Goal: Task Accomplishment & Management: Manage account settings

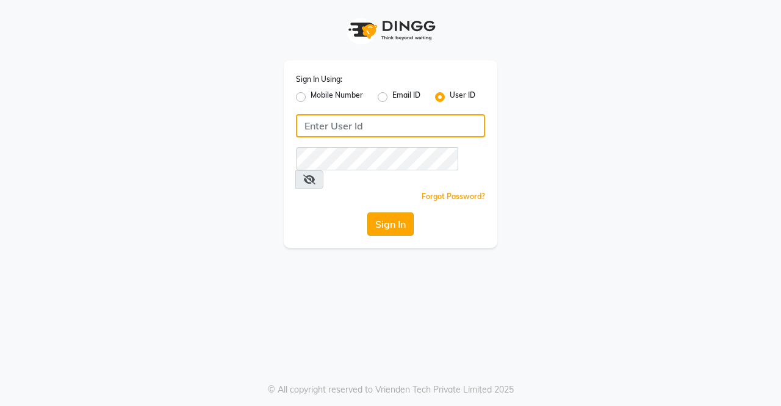
type input "ellegance"
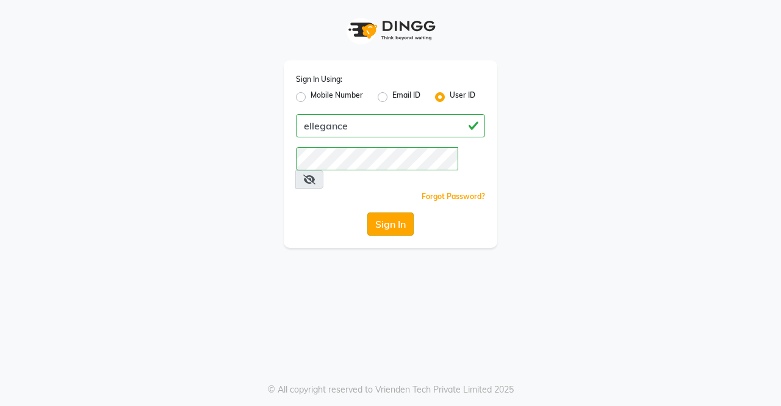
click at [383, 212] on button "Sign In" at bounding box center [390, 223] width 46 height 23
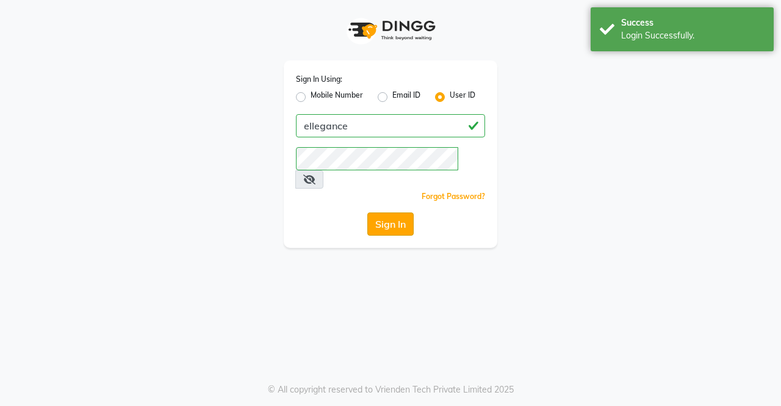
click at [383, 212] on button "Sign In" at bounding box center [390, 223] width 46 height 23
click at [383, 212] on div "Sign In" at bounding box center [390, 223] width 189 height 23
click at [383, 212] on button "Sign In" at bounding box center [390, 223] width 46 height 23
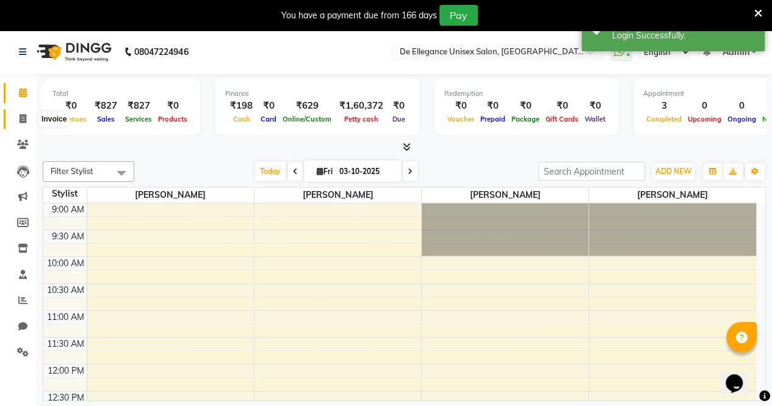
click at [26, 115] on span at bounding box center [22, 119] width 21 height 14
select select "service"
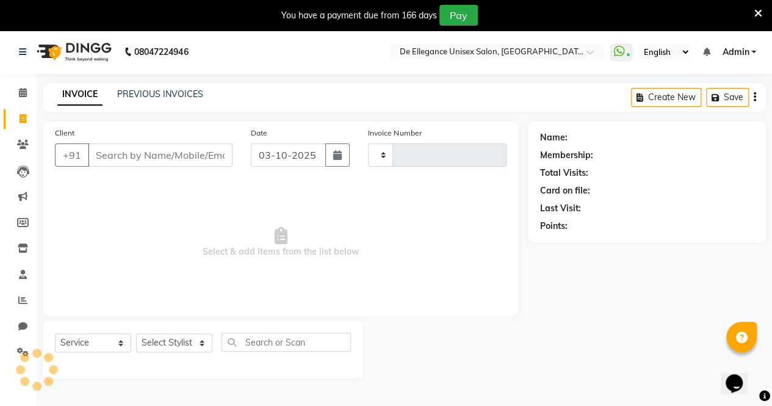
type input "1357"
select select "7945"
click at [132, 147] on input "Client" at bounding box center [160, 154] width 145 height 23
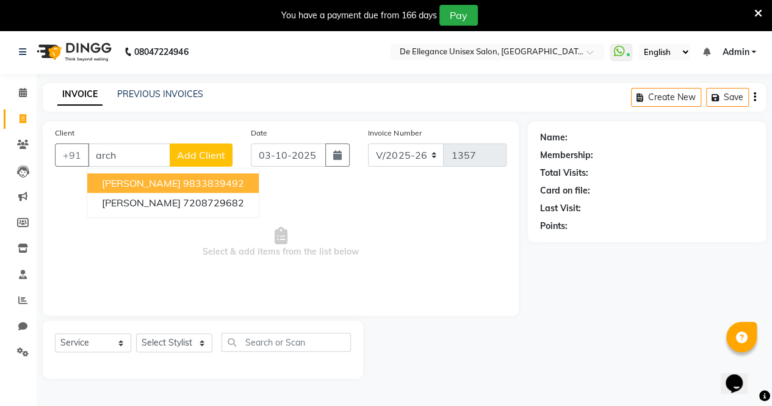
click at [221, 182] on ngb-highlight "9833839492" at bounding box center [213, 183] width 61 height 12
type input "9833839492"
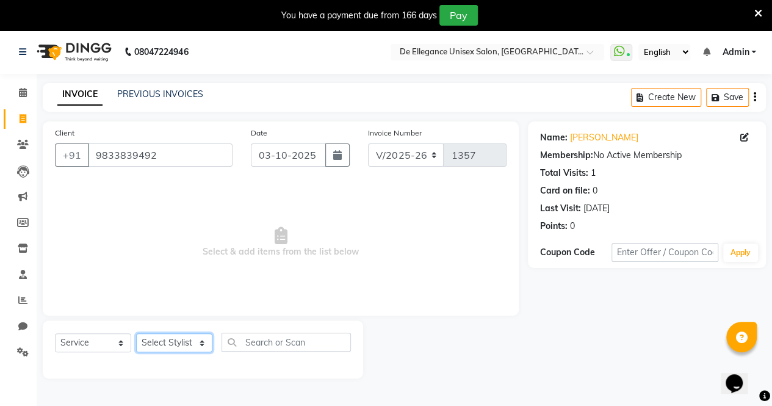
click at [208, 345] on select "Select Stylist [PERSON_NAME] [PERSON_NAME] [PERSON_NAME] [PERSON_NAME]" at bounding box center [174, 342] width 76 height 19
select select "71492"
click at [136, 333] on select "Select Stylist [PERSON_NAME] [PERSON_NAME] [PERSON_NAME] [PERSON_NAME]" at bounding box center [174, 342] width 76 height 19
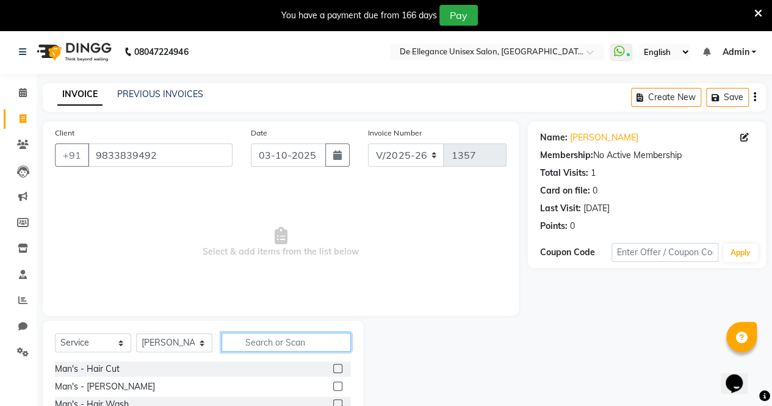
click at [251, 337] on input "text" at bounding box center [285, 341] width 129 height 19
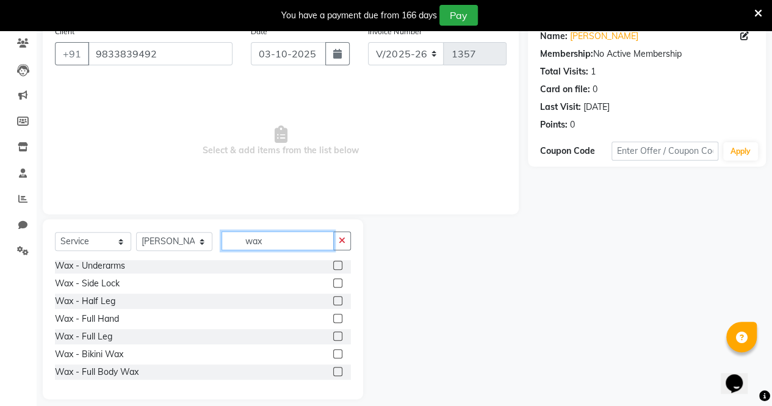
scroll to position [102, 0]
type input "wax"
click at [333, 298] on label at bounding box center [337, 299] width 9 height 9
click at [333, 298] on input "checkbox" at bounding box center [337, 300] width 8 height 8
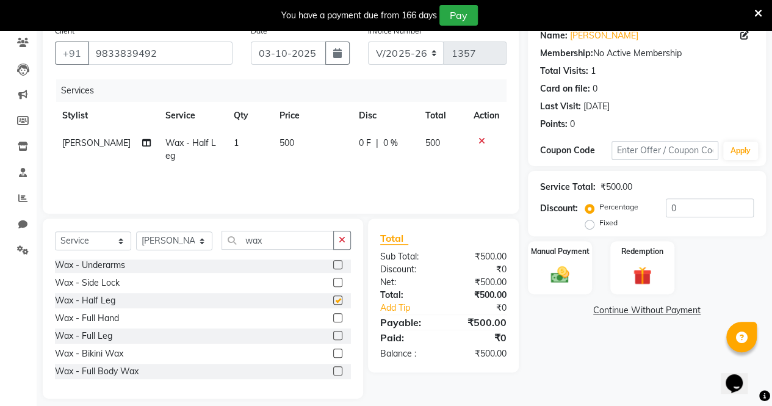
checkbox input "false"
click at [359, 145] on span "0 F" at bounding box center [365, 143] width 12 height 13
select select "71492"
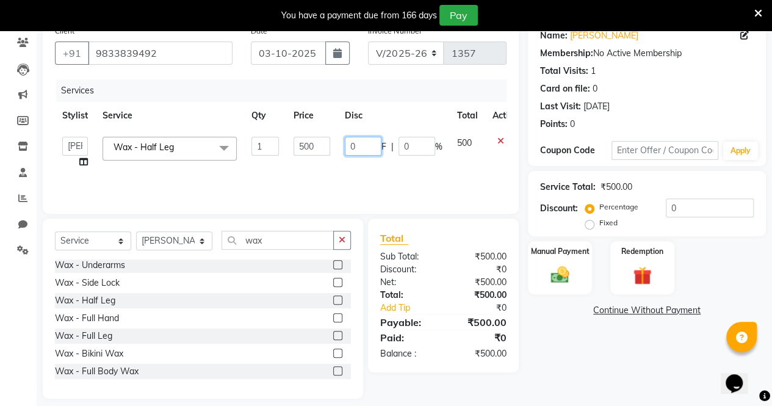
click at [360, 146] on input "0" at bounding box center [363, 146] width 37 height 19
type input "150"
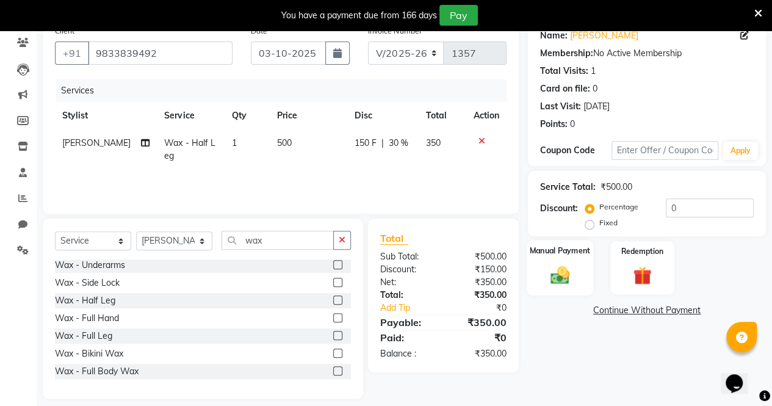
click at [554, 292] on div "Manual Payment" at bounding box center [559, 268] width 66 height 56
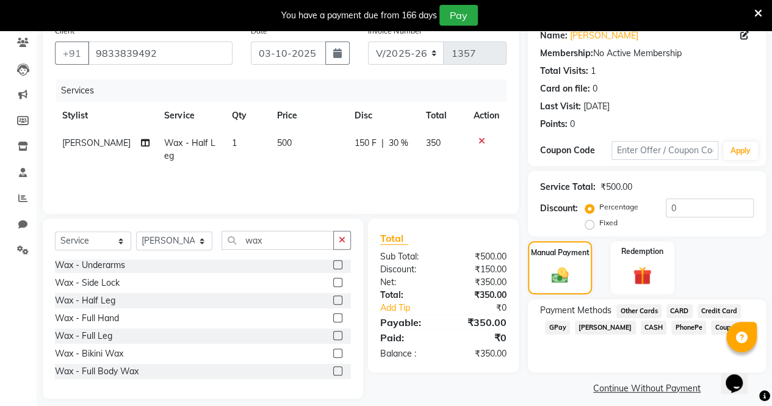
click at [553, 329] on span "GPay" at bounding box center [557, 327] width 25 height 14
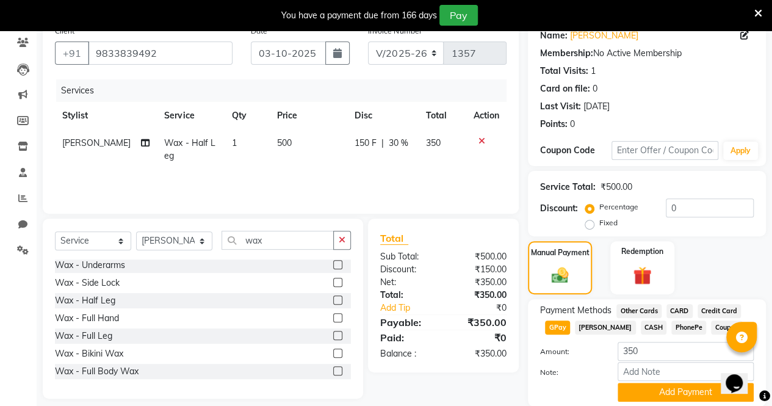
scroll to position [145, 0]
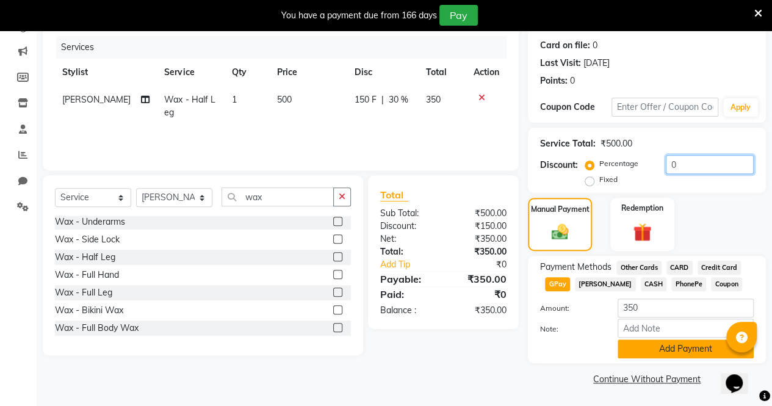
drag, startPoint x: 768, startPoint y: 184, endPoint x: 656, endPoint y: 347, distance: 197.0
click at [656, 347] on div "Name: Archana Yadav Membership: No Active Membership Total Visits: 1 Card on fi…" at bounding box center [651, 182] width 247 height 412
click at [656, 347] on button "Add Payment" at bounding box center [685, 348] width 136 height 19
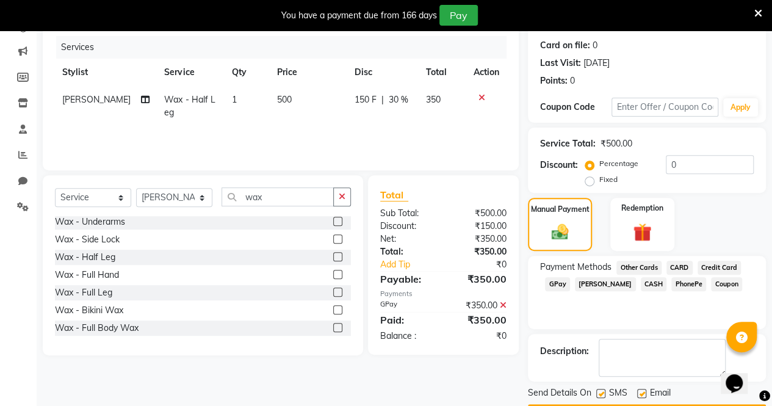
scroll to position [179, 0]
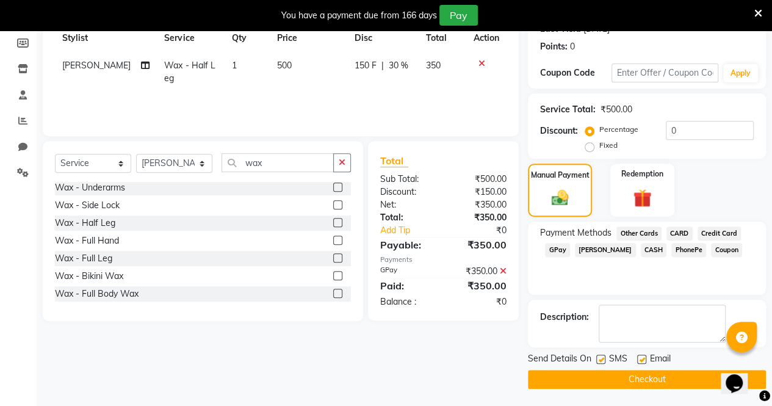
click at [597, 357] on label at bounding box center [600, 358] width 9 height 9
click at [597, 357] on input "checkbox" at bounding box center [600, 360] width 8 height 8
checkbox input "false"
click at [638, 359] on label at bounding box center [641, 358] width 9 height 9
click at [638, 359] on input "checkbox" at bounding box center [641, 360] width 8 height 8
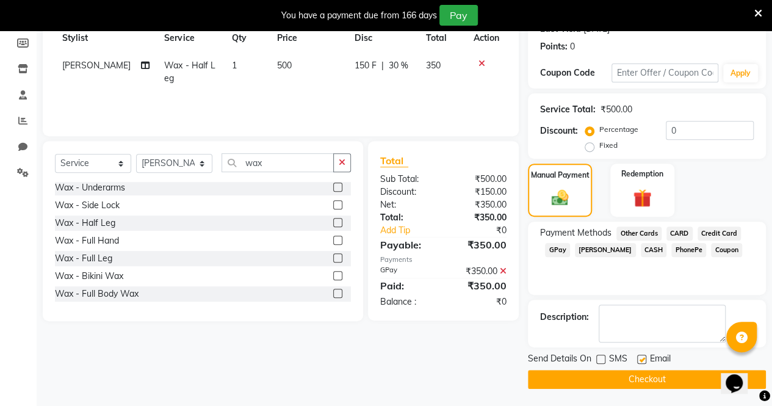
checkbox input "false"
click at [622, 375] on button "Checkout" at bounding box center [647, 379] width 238 height 19
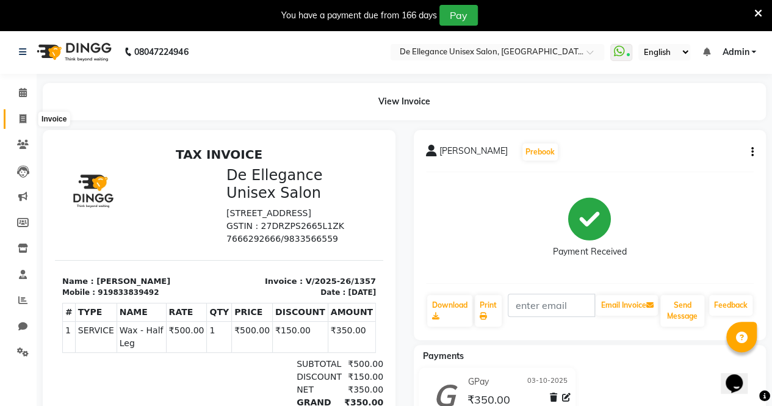
click at [20, 119] on icon at bounding box center [23, 118] width 7 height 9
select select "service"
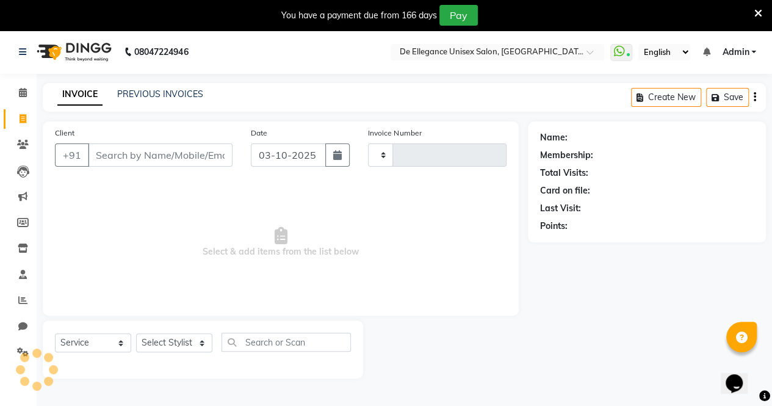
scroll to position [30, 0]
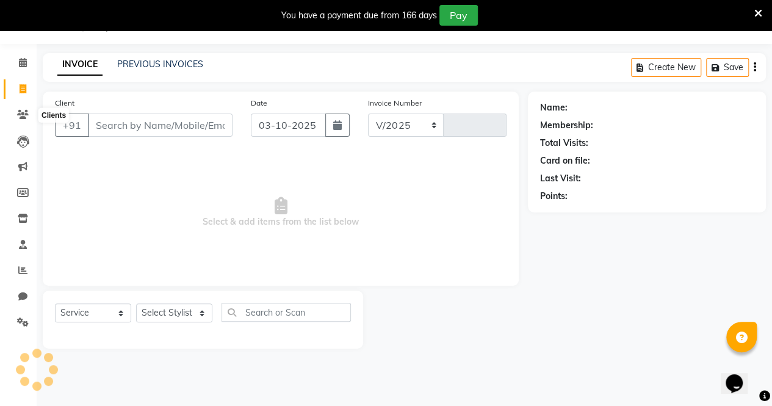
select select "7945"
type input "1358"
click at [96, 118] on input "Client" at bounding box center [160, 124] width 145 height 23
click at [96, 123] on input "Client" at bounding box center [160, 124] width 145 height 23
click at [126, 123] on input "Client" at bounding box center [160, 124] width 145 height 23
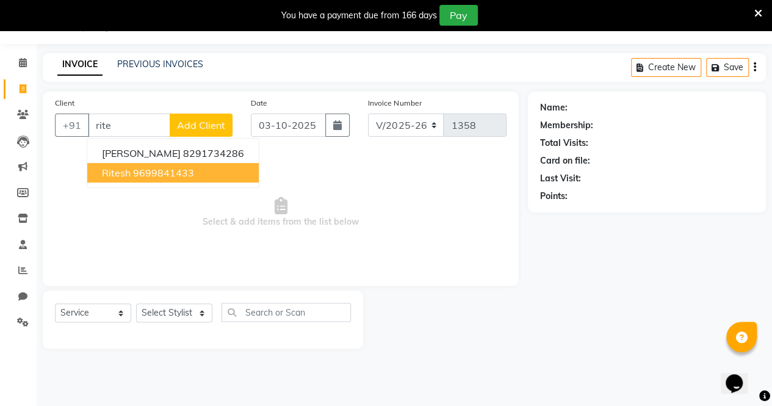
click at [145, 167] on ngb-highlight "9699841433" at bounding box center [163, 173] width 61 height 12
type input "9699841433"
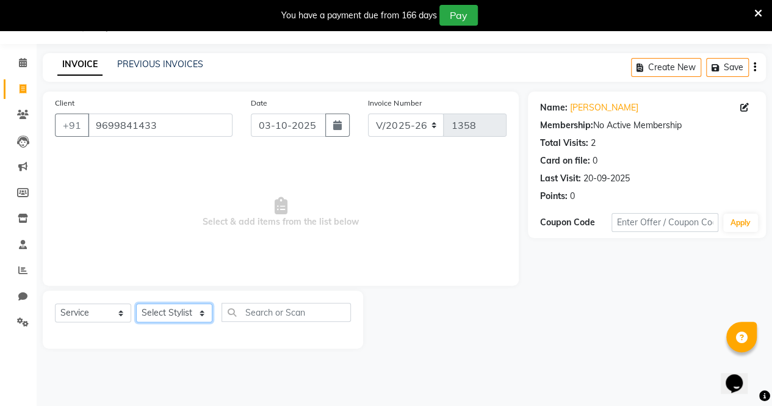
click at [206, 320] on select "Select Stylist [PERSON_NAME] [PERSON_NAME] [PERSON_NAME] [PERSON_NAME]" at bounding box center [174, 312] width 76 height 19
select select "80443"
click at [136, 303] on select "Select Stylist [PERSON_NAME] [PERSON_NAME] [PERSON_NAME] [PERSON_NAME]" at bounding box center [174, 312] width 76 height 19
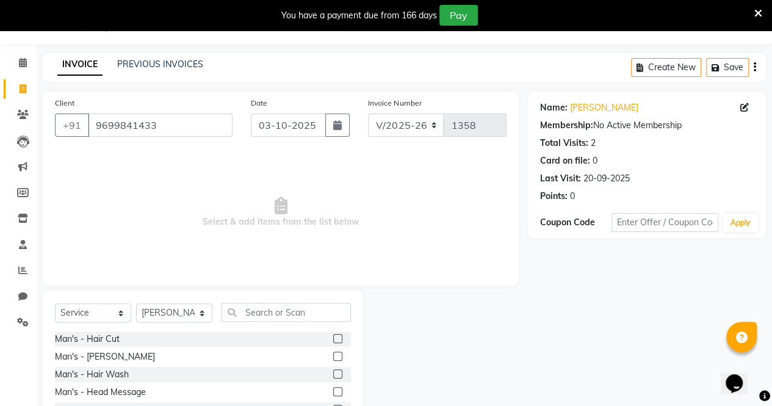
click at [333, 336] on label at bounding box center [337, 338] width 9 height 9
click at [333, 336] on input "checkbox" at bounding box center [337, 339] width 8 height 8
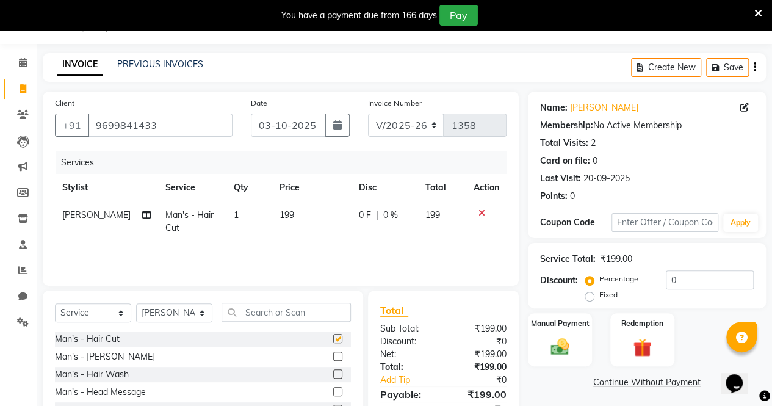
checkbox input "false"
click at [556, 342] on img at bounding box center [559, 347] width 31 height 22
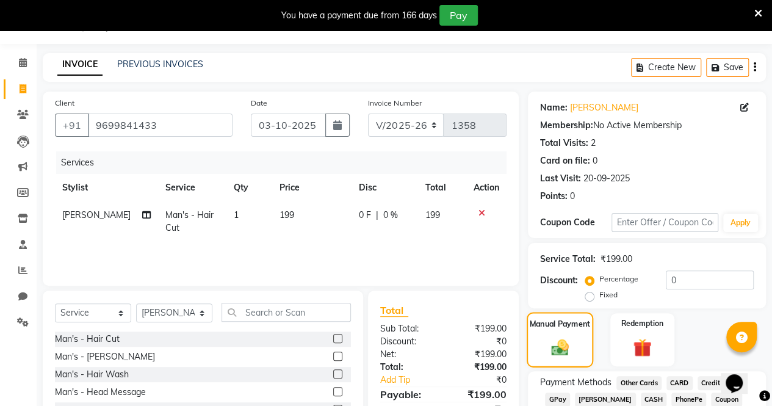
scroll to position [112, 0]
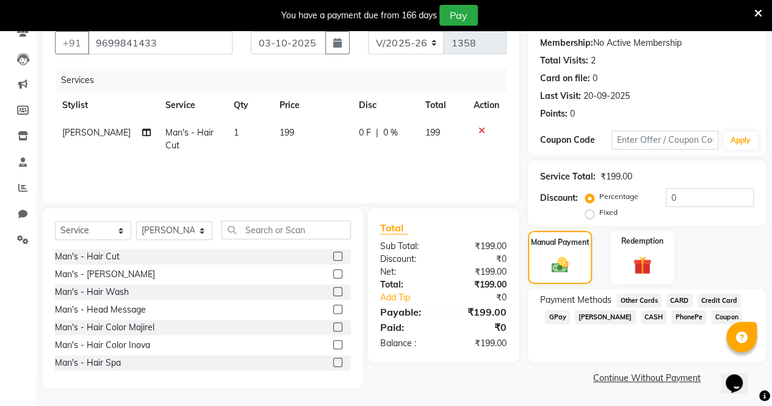
click at [556, 320] on span "GPay" at bounding box center [557, 317] width 25 height 14
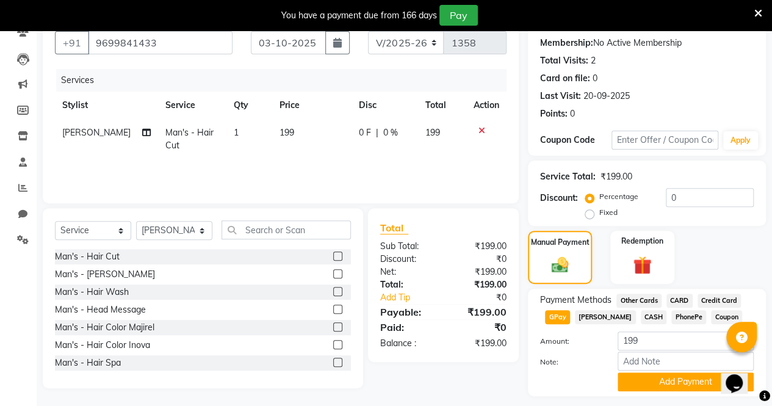
scroll to position [145, 0]
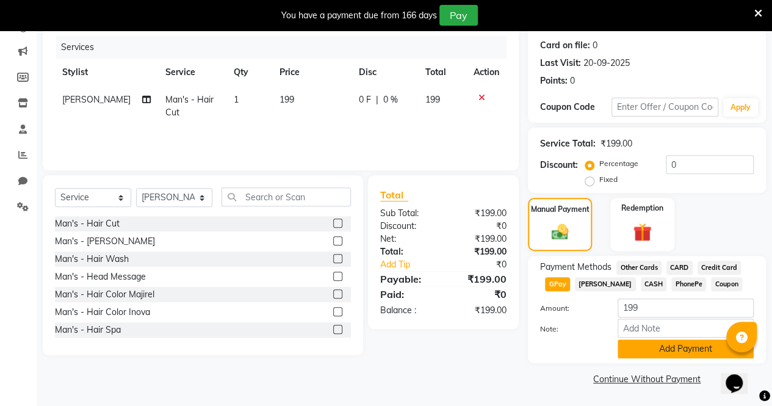
click at [628, 346] on button "Add Payment" at bounding box center [685, 348] width 136 height 19
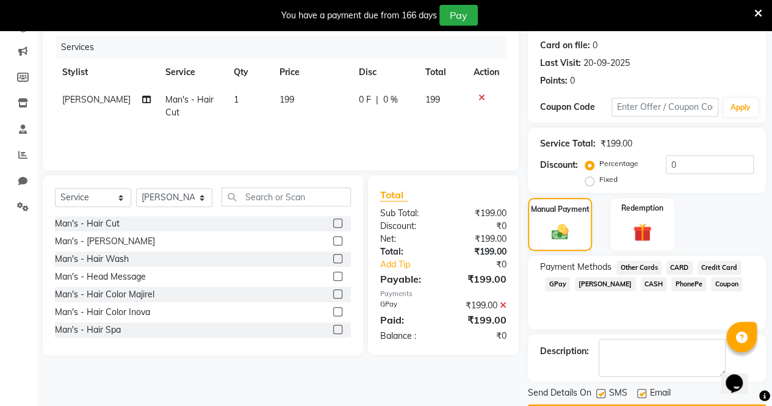
click at [602, 392] on div "Name: Ritesh Membership: No Active Membership Total Visits: 2 Card on file: 0 L…" at bounding box center [651, 199] width 247 height 447
click at [602, 392] on label at bounding box center [600, 393] width 9 height 9
click at [602, 392] on input "checkbox" at bounding box center [600, 394] width 8 height 8
checkbox input "false"
click at [642, 392] on label at bounding box center [641, 393] width 9 height 9
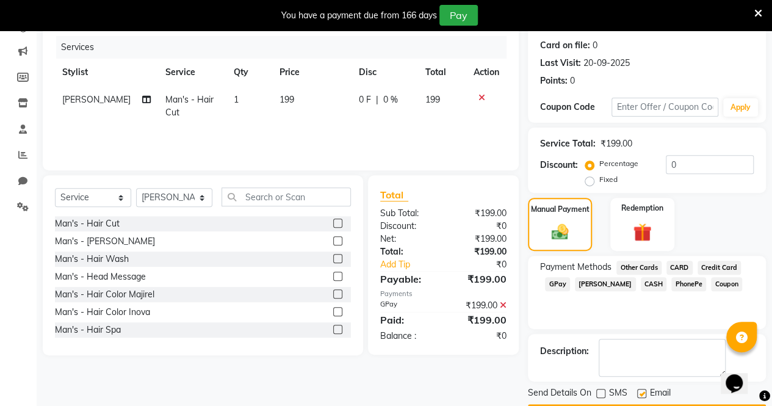
click at [642, 392] on input "checkbox" at bounding box center [641, 394] width 8 height 8
checkbox input "false"
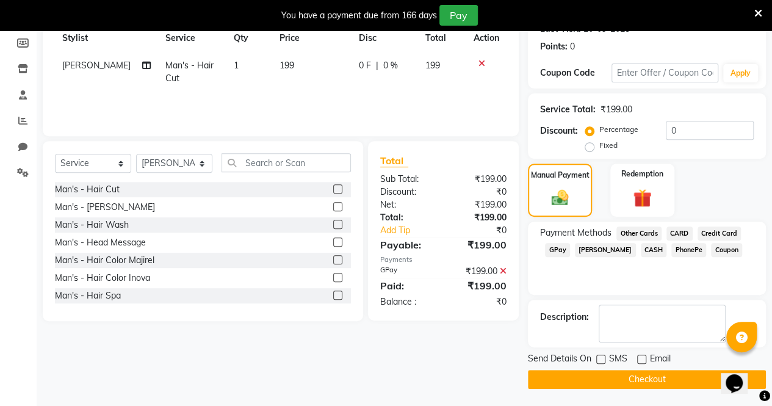
click at [639, 381] on button "Checkout" at bounding box center [647, 379] width 238 height 19
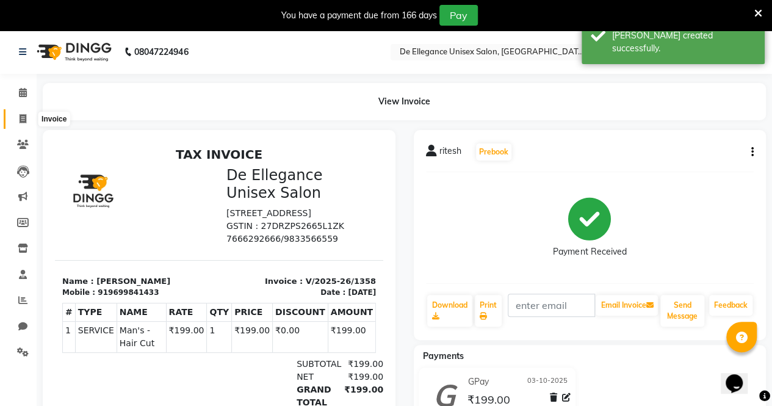
click at [21, 120] on icon at bounding box center [23, 118] width 7 height 9
select select "service"
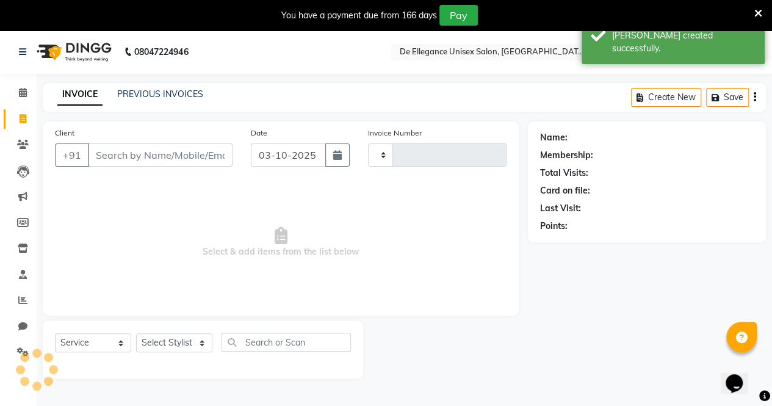
type input "1359"
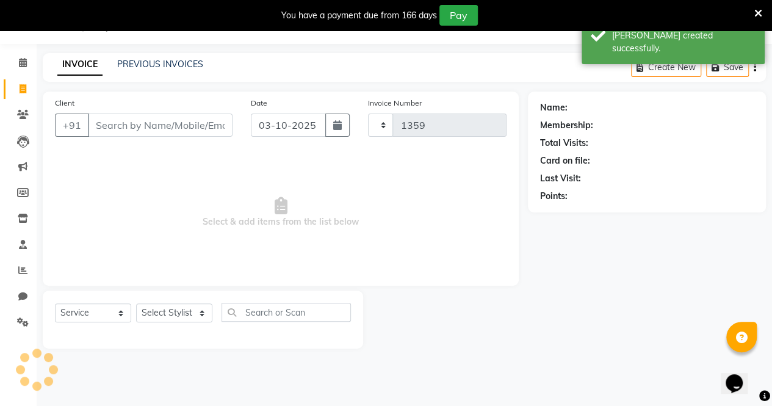
select select "7945"
click at [103, 126] on input "Client" at bounding box center [160, 124] width 145 height 23
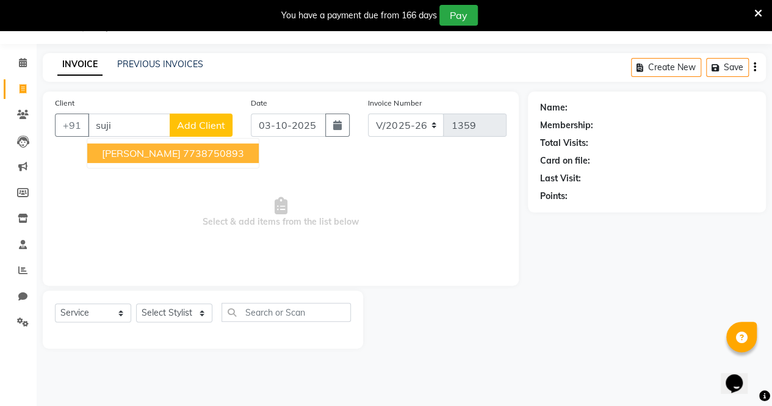
click at [131, 159] on button "Sujit Priti 7738750893" at bounding box center [172, 153] width 171 height 20
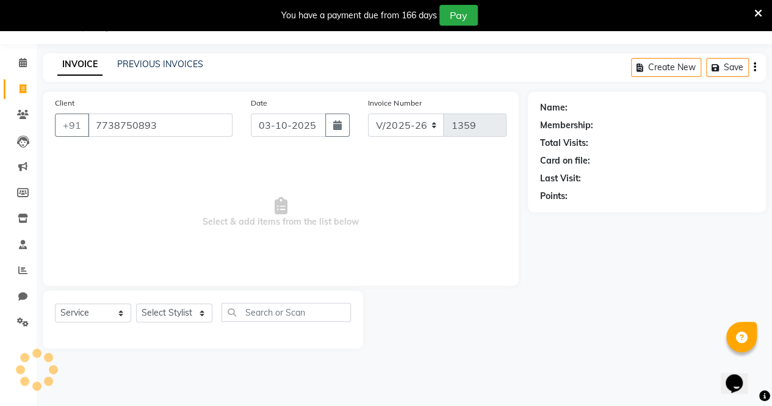
type input "7738750893"
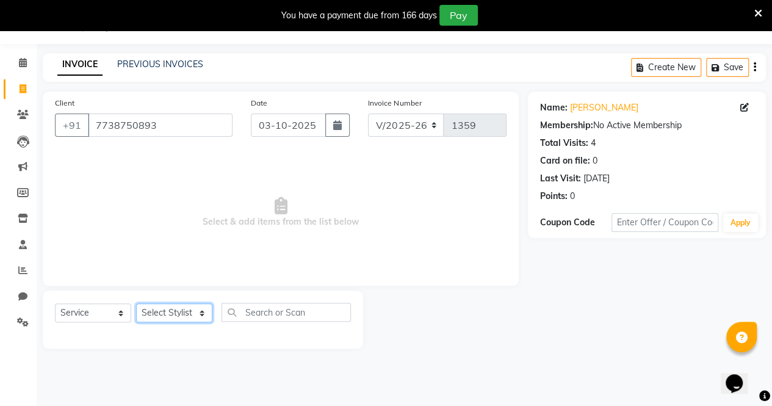
click at [203, 307] on select "Select Stylist [PERSON_NAME] [PERSON_NAME] [PERSON_NAME] [PERSON_NAME]" at bounding box center [174, 312] width 76 height 19
select select "79819"
click at [136, 303] on select "Select Stylist [PERSON_NAME] [PERSON_NAME] [PERSON_NAME] [PERSON_NAME]" at bounding box center [174, 312] width 76 height 19
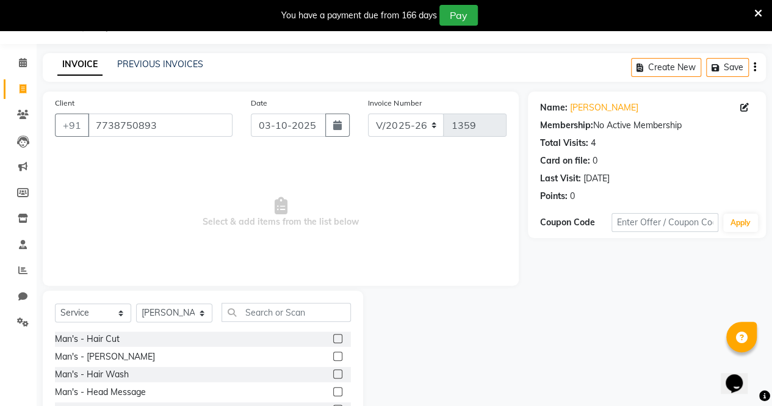
click at [333, 355] on label at bounding box center [337, 355] width 9 height 9
click at [333, 355] on input "checkbox" at bounding box center [337, 357] width 8 height 8
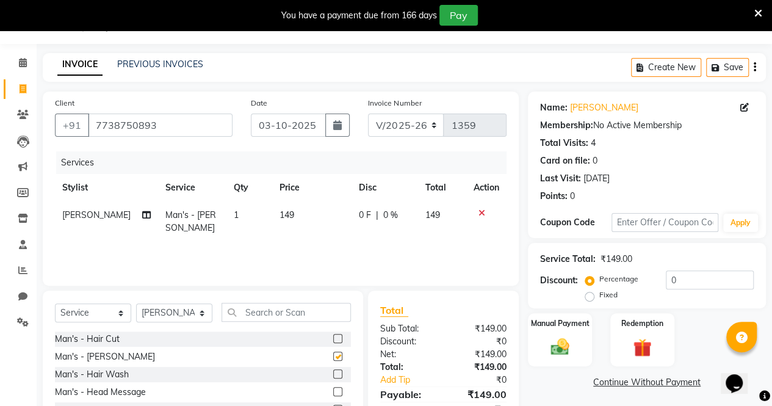
checkbox input "false"
click at [353, 216] on td "0 F | 0 %" at bounding box center [384, 221] width 66 height 40
select select "79819"
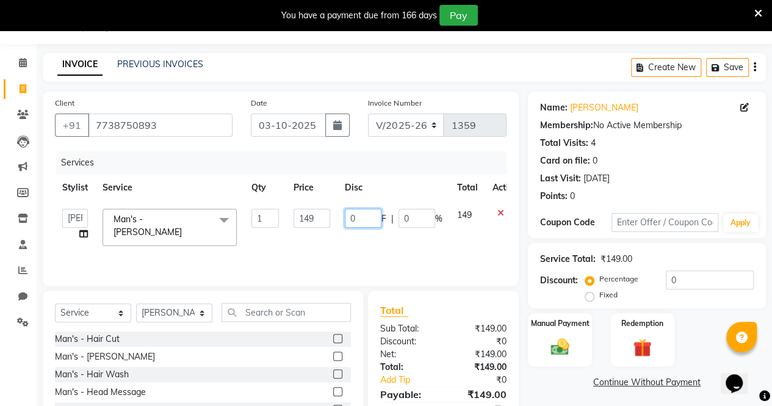
click at [364, 224] on input "0" at bounding box center [363, 218] width 37 height 19
type input "49"
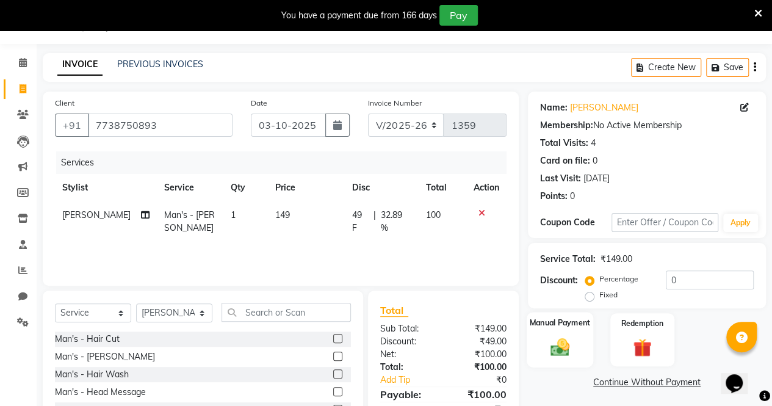
click at [539, 342] on div "Manual Payment" at bounding box center [559, 340] width 66 height 56
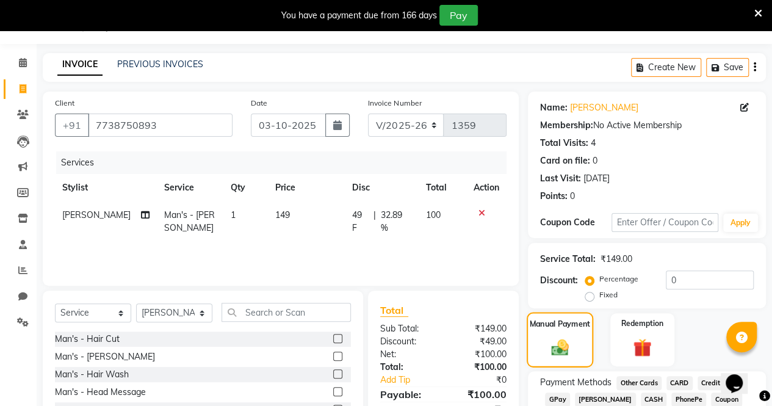
scroll to position [112, 0]
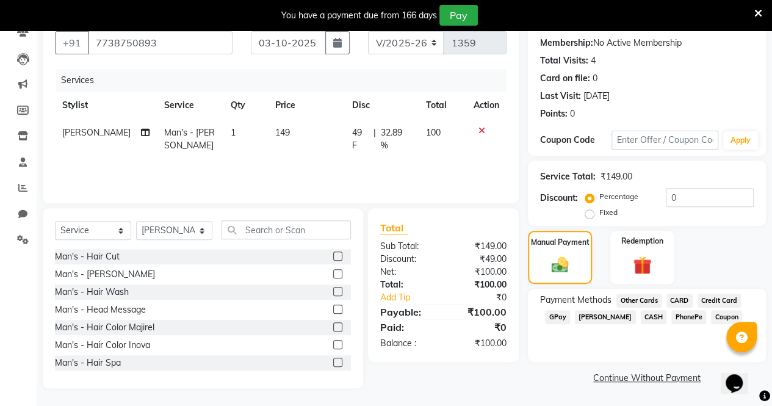
click at [556, 318] on span "GPay" at bounding box center [557, 317] width 25 height 14
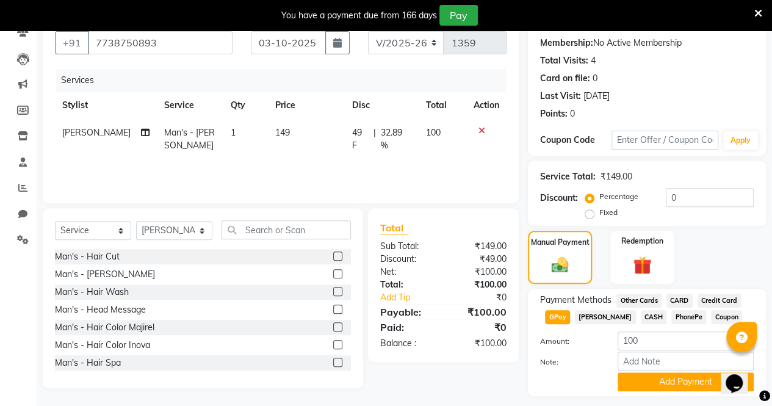
click at [358, 132] on span "49 F" at bounding box center [360, 139] width 16 height 26
select select "79819"
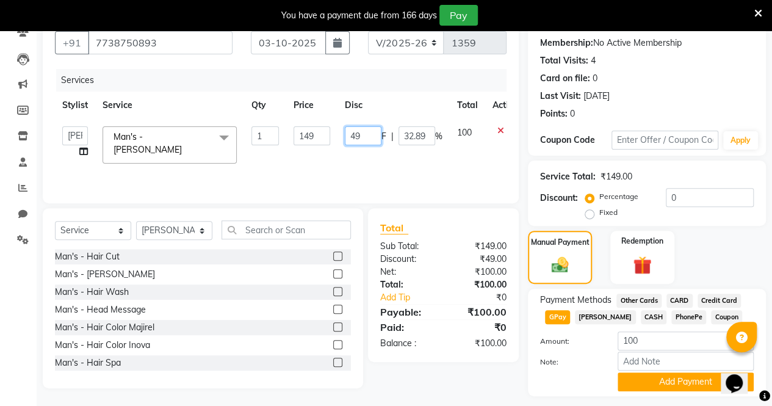
click at [362, 135] on input "49" at bounding box center [363, 135] width 37 height 19
type input "4"
type input "1"
type input "99"
click at [553, 314] on span "GPay" at bounding box center [557, 317] width 25 height 14
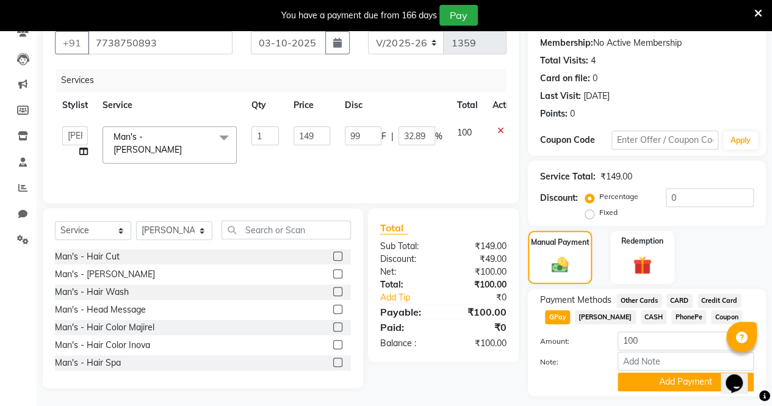
type input "50"
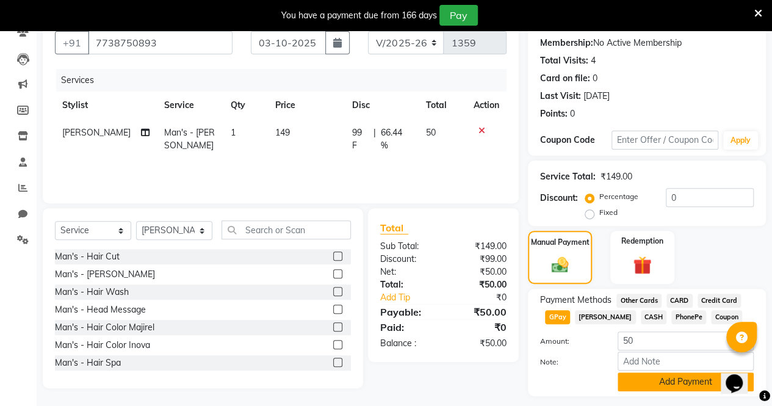
click at [629, 385] on button "Add Payment" at bounding box center [685, 381] width 136 height 19
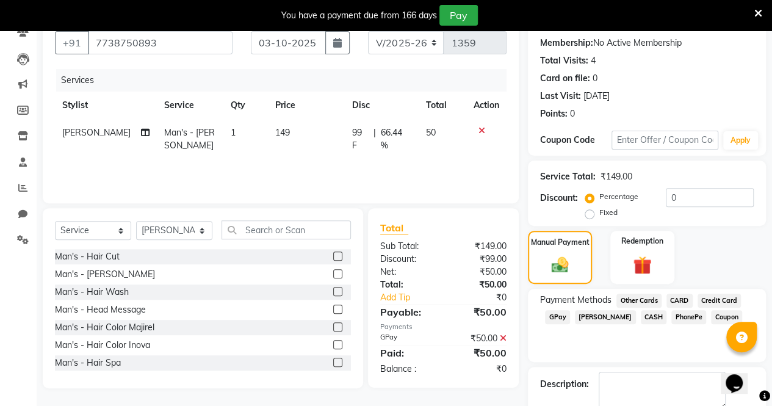
scroll to position [179, 0]
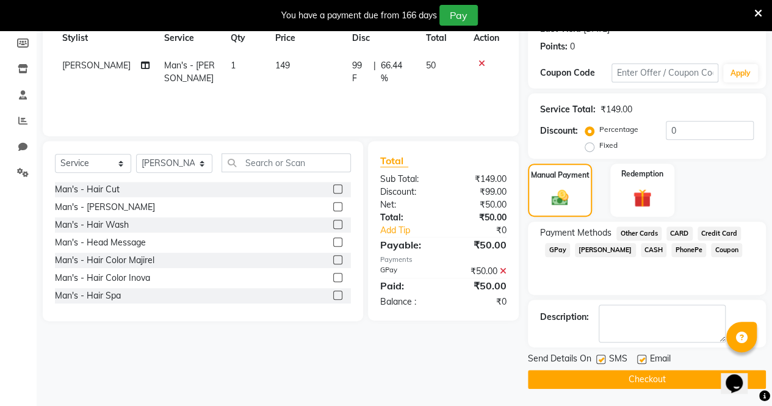
click at [602, 361] on label at bounding box center [600, 358] width 9 height 9
click at [602, 361] on input "checkbox" at bounding box center [600, 360] width 8 height 8
checkbox input "false"
click at [639, 358] on label at bounding box center [641, 358] width 9 height 9
click at [639, 358] on input "checkbox" at bounding box center [641, 360] width 8 height 8
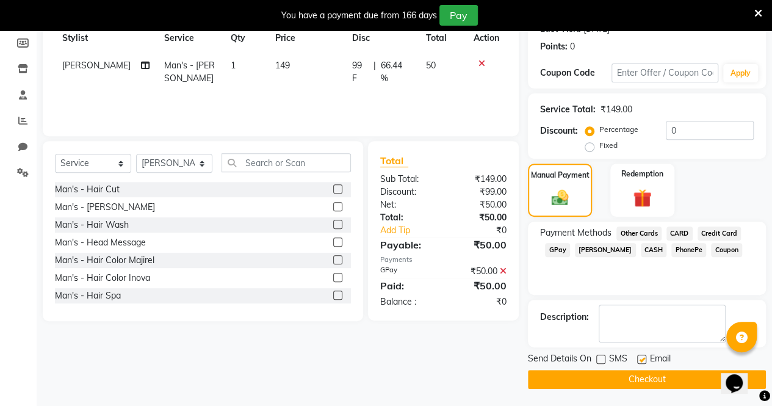
checkbox input "false"
click at [614, 378] on button "Checkout" at bounding box center [647, 379] width 238 height 19
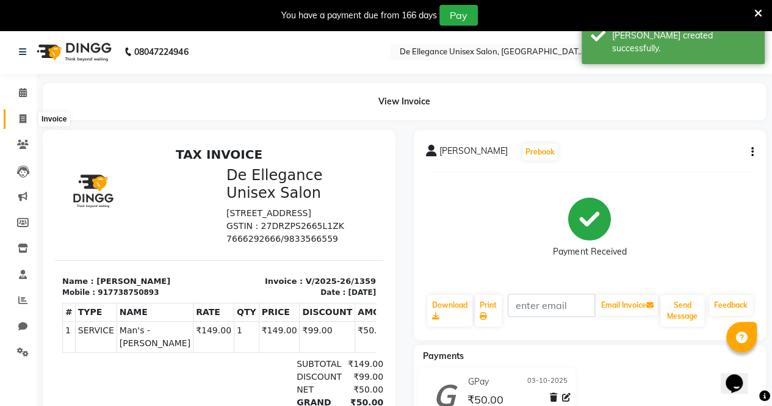
click at [21, 123] on icon at bounding box center [23, 118] width 7 height 9
select select "service"
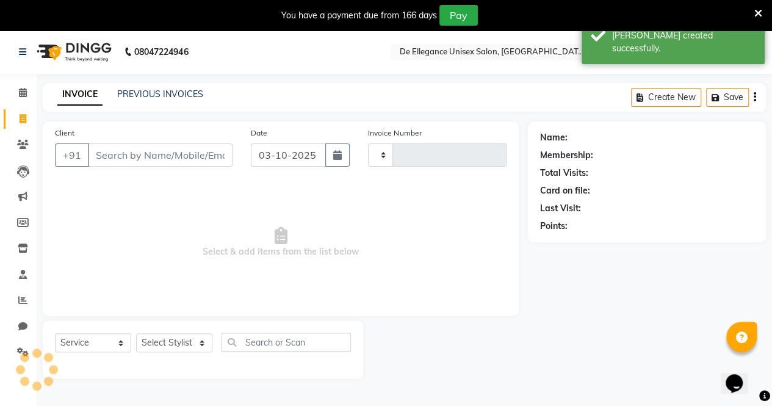
type input "1360"
select select "7945"
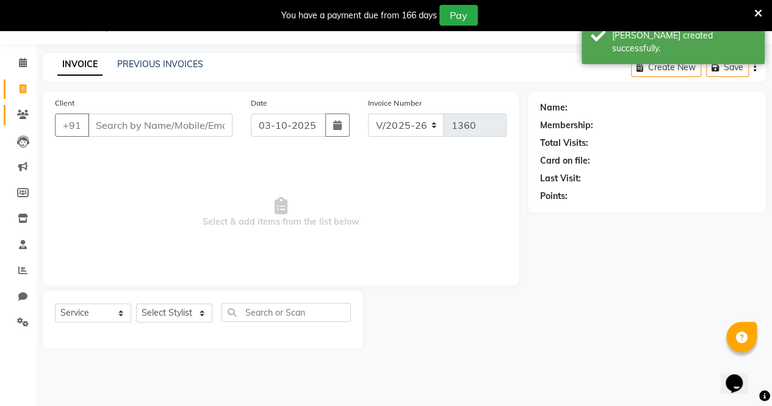
click at [21, 123] on link "Clients" at bounding box center [18, 115] width 29 height 20
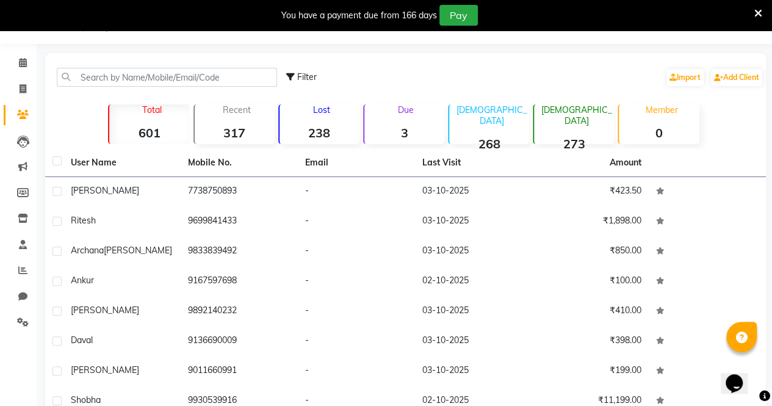
click at [121, 142] on div "Total 601" at bounding box center [148, 124] width 81 height 40
drag, startPoint x: 119, startPoint y: 153, endPoint x: 109, endPoint y: 153, distance: 9.8
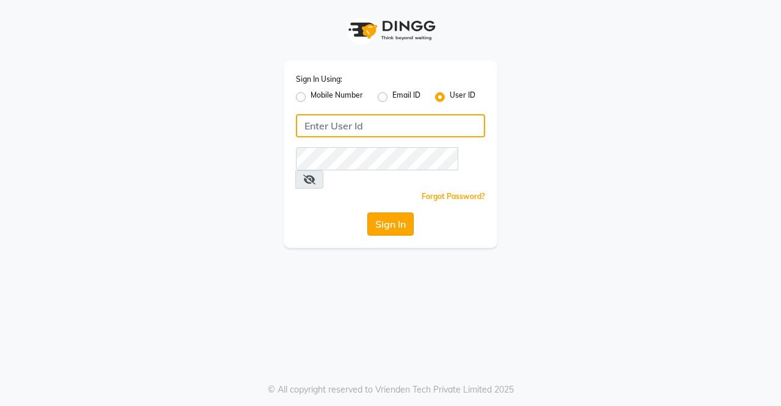
type input "ellegance"
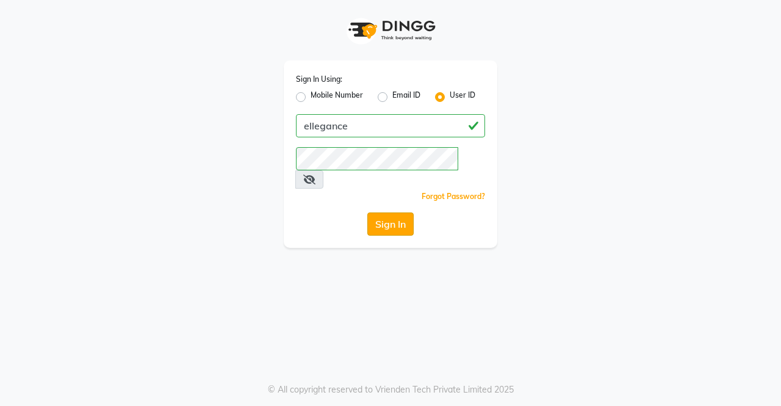
click at [392, 212] on button "Sign In" at bounding box center [390, 223] width 46 height 23
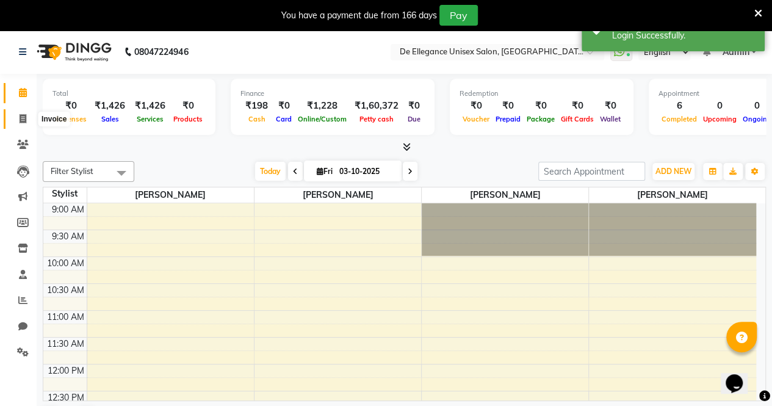
click at [22, 117] on icon at bounding box center [23, 118] width 7 height 9
select select "service"
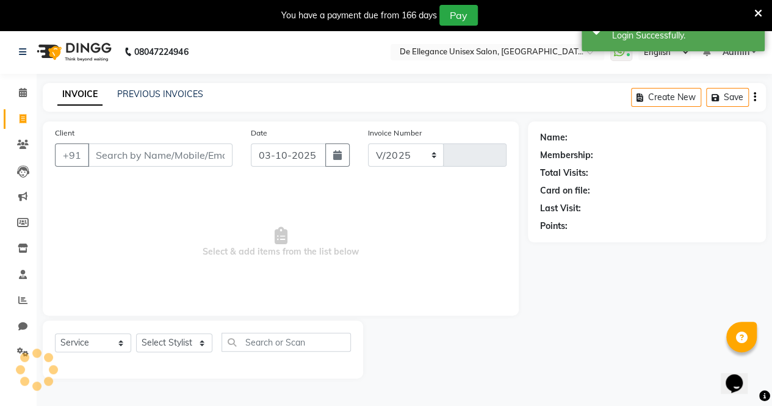
select select "7945"
type input "1360"
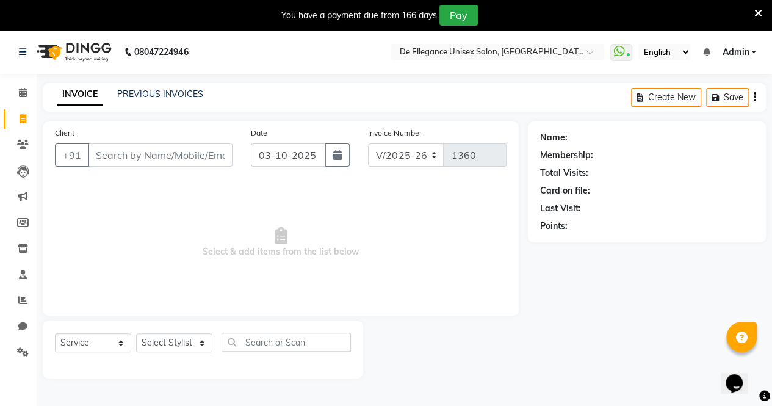
click at [117, 147] on input "Client" at bounding box center [160, 154] width 145 height 23
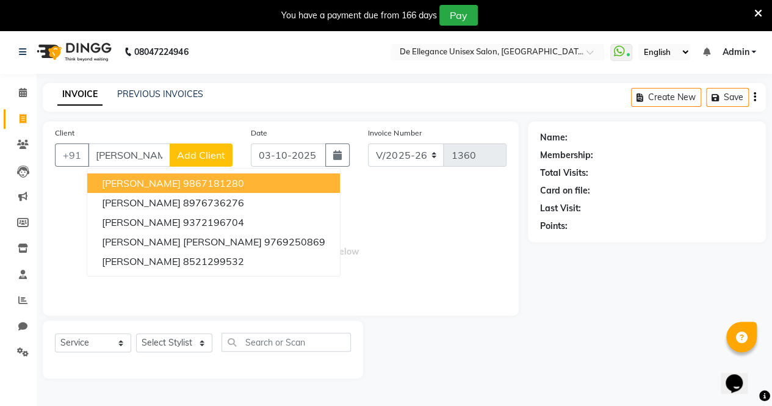
click at [176, 189] on button "[PERSON_NAME] 9867181280" at bounding box center [213, 183] width 253 height 20
type input "9867181280"
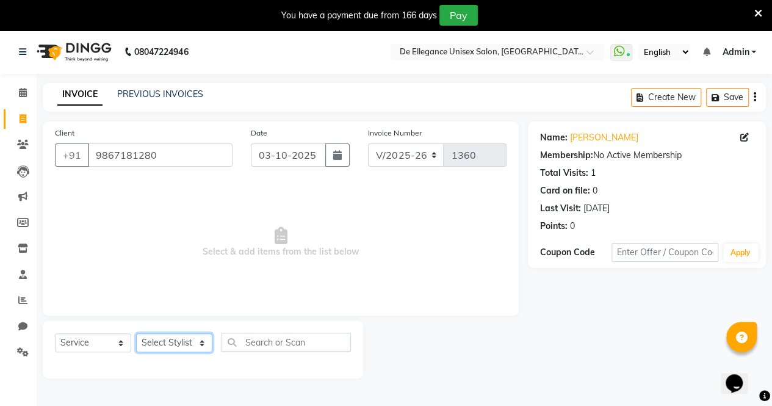
click at [201, 339] on select "Select Stylist [PERSON_NAME] [PERSON_NAME] [PERSON_NAME] [PERSON_NAME]" at bounding box center [174, 342] width 76 height 19
select select "80443"
click at [136, 333] on select "Select Stylist [PERSON_NAME] [PERSON_NAME] [PERSON_NAME] [PERSON_NAME]" at bounding box center [174, 342] width 76 height 19
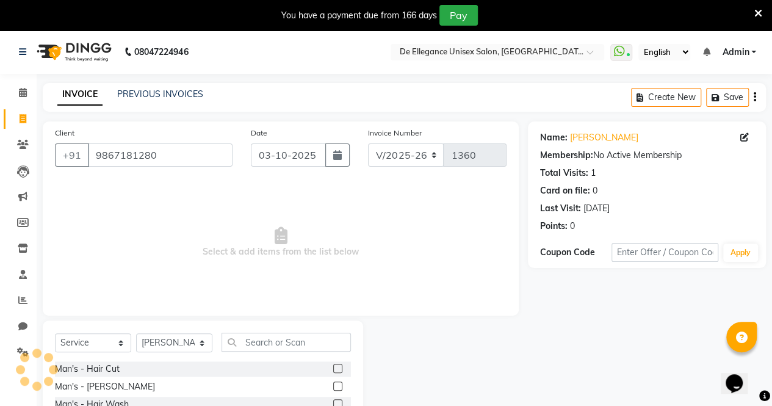
click at [333, 366] on label at bounding box center [337, 368] width 9 height 9
click at [333, 366] on input "checkbox" at bounding box center [337, 369] width 8 height 8
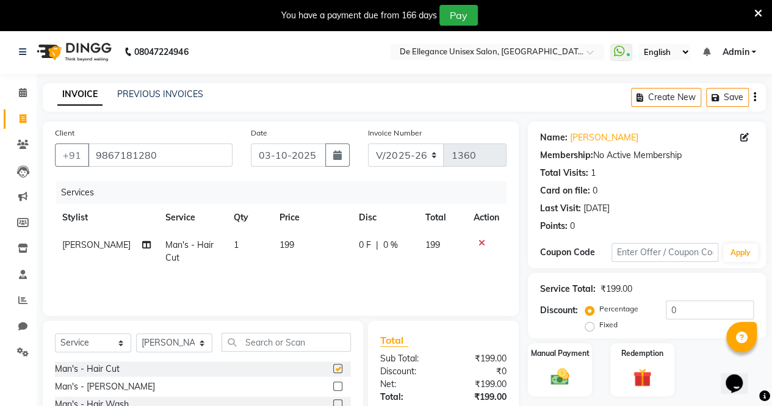
checkbox input "false"
click at [283, 240] on span "199" at bounding box center [286, 244] width 15 height 11
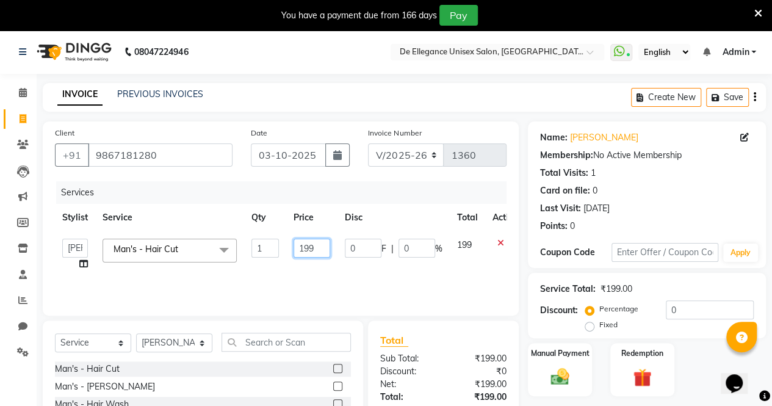
click at [316, 251] on input "199" at bounding box center [311, 248] width 37 height 19
type input "1"
type input "200"
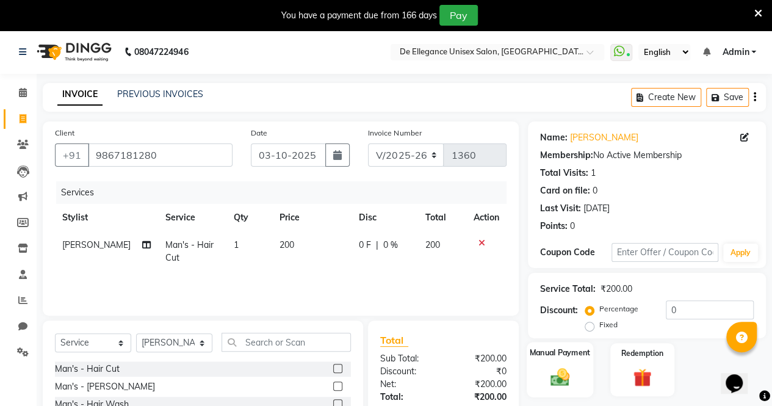
click at [533, 359] on div "Manual Payment" at bounding box center [559, 370] width 66 height 56
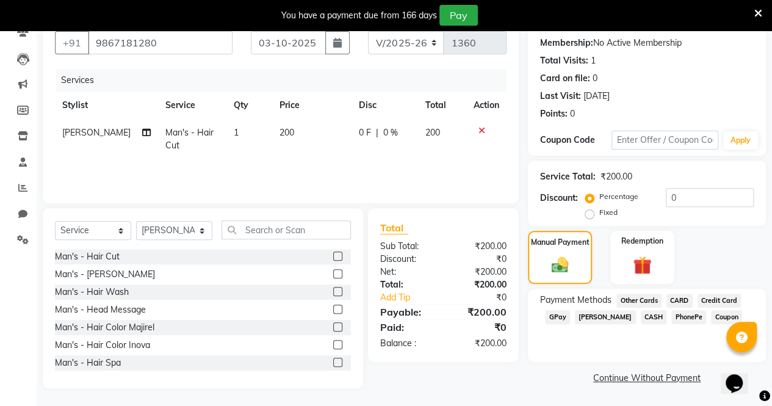
click at [561, 317] on span "GPay" at bounding box center [557, 317] width 25 height 14
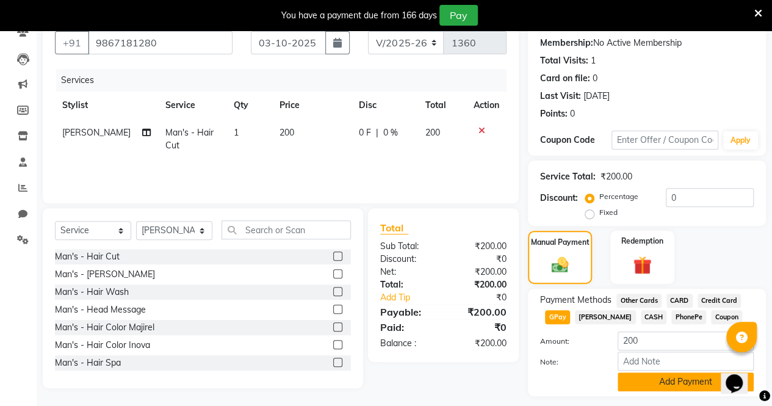
click at [621, 388] on button "Add Payment" at bounding box center [685, 381] width 136 height 19
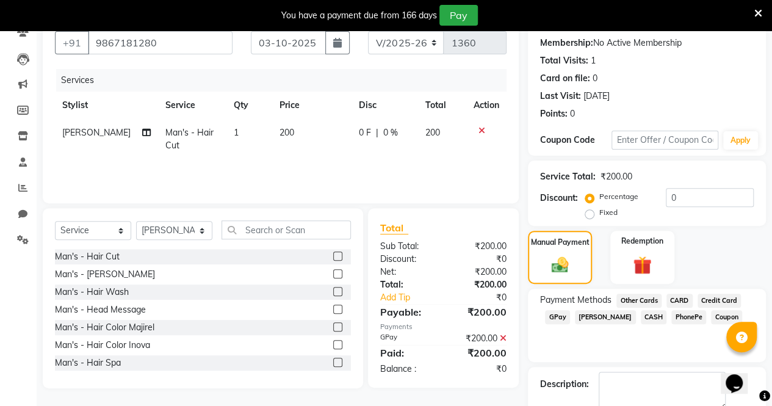
scroll to position [179, 0]
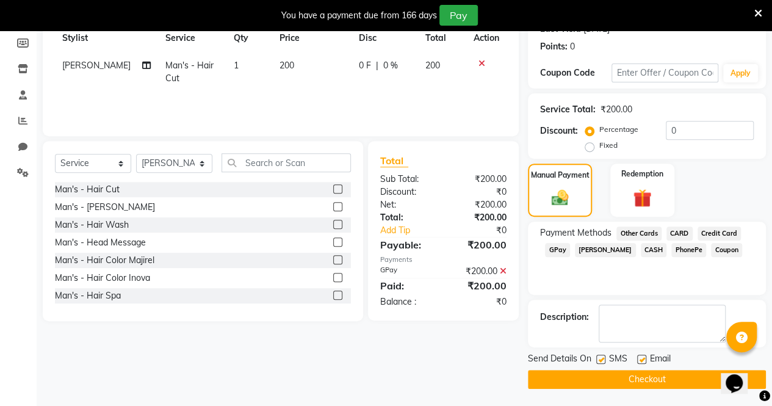
click at [600, 361] on label at bounding box center [600, 358] width 9 height 9
click at [600, 361] on input "checkbox" at bounding box center [600, 360] width 8 height 8
checkbox input "false"
click at [641, 361] on label at bounding box center [641, 358] width 9 height 9
click at [641, 361] on input "checkbox" at bounding box center [641, 360] width 8 height 8
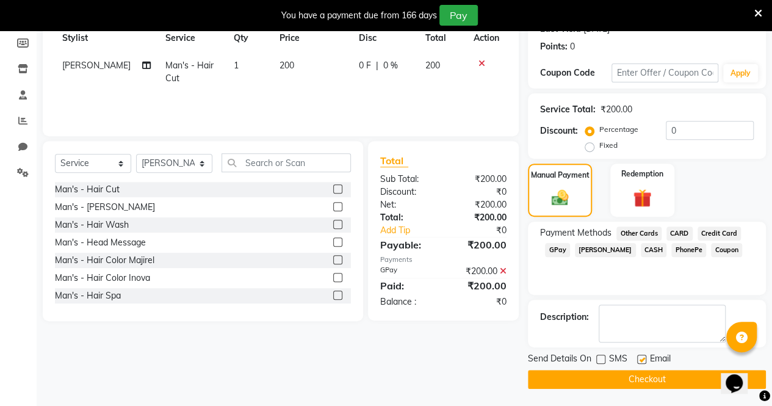
checkbox input "false"
click at [609, 383] on button "Checkout" at bounding box center [647, 379] width 238 height 19
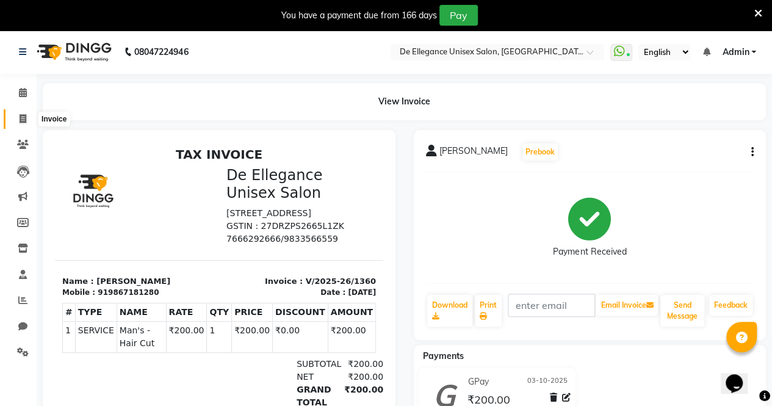
click at [20, 120] on icon at bounding box center [23, 118] width 7 height 9
select select "7945"
select select "service"
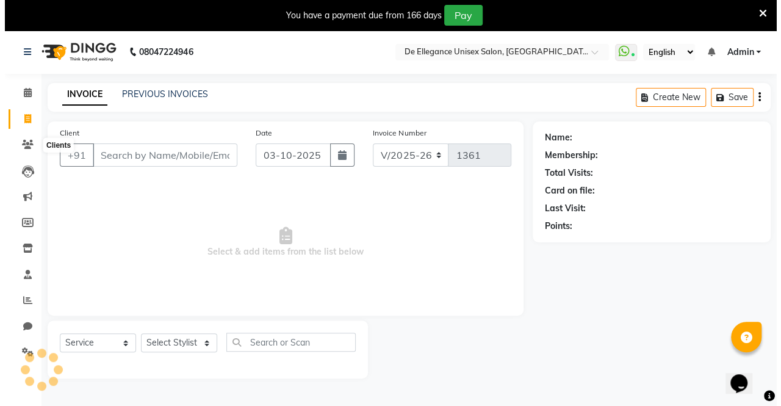
scroll to position [30, 0]
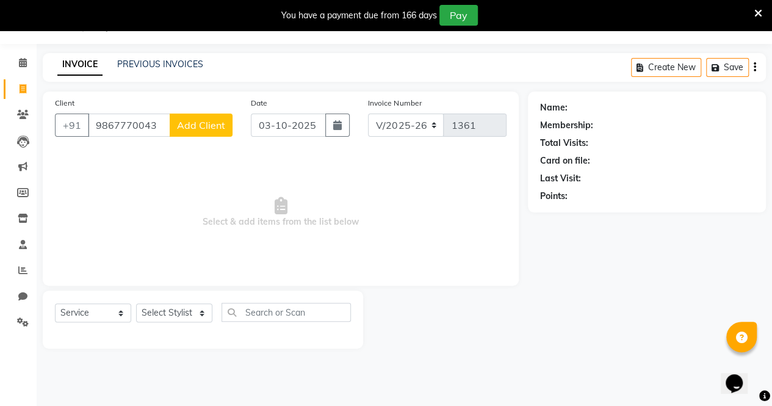
type input "9867770043"
click at [216, 125] on span "Add Client" at bounding box center [201, 125] width 48 height 12
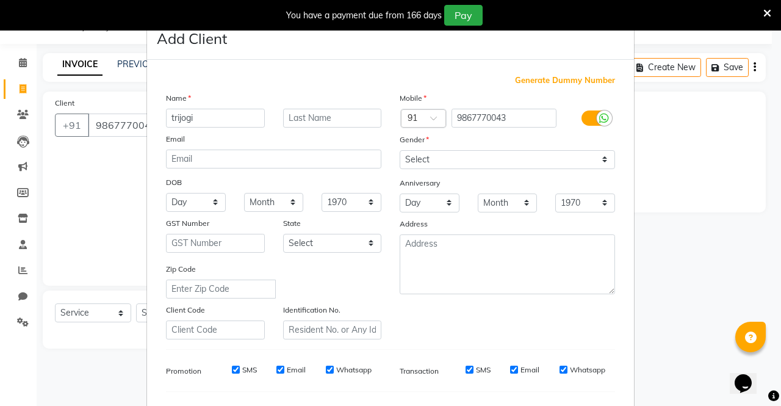
type input "trijogi"
click at [310, 109] on input "text" at bounding box center [332, 118] width 99 height 19
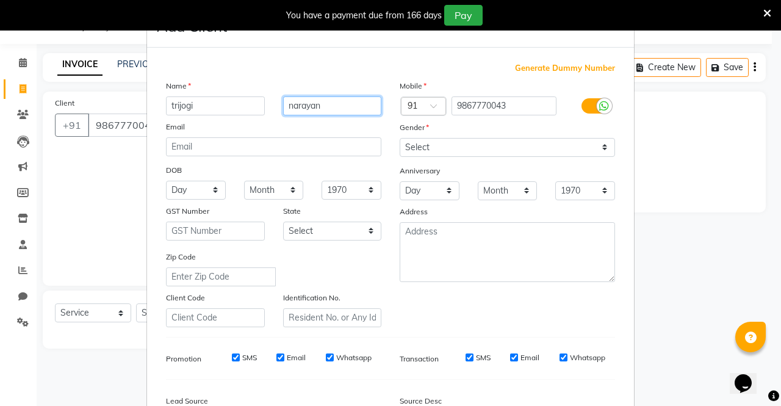
scroll to position [9, 0]
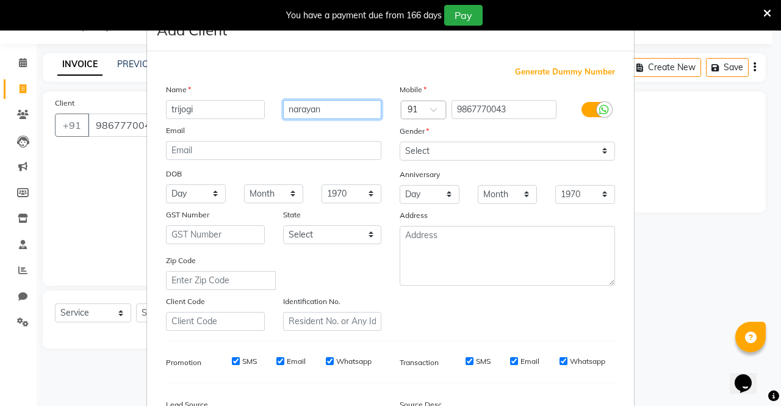
type input "narayan"
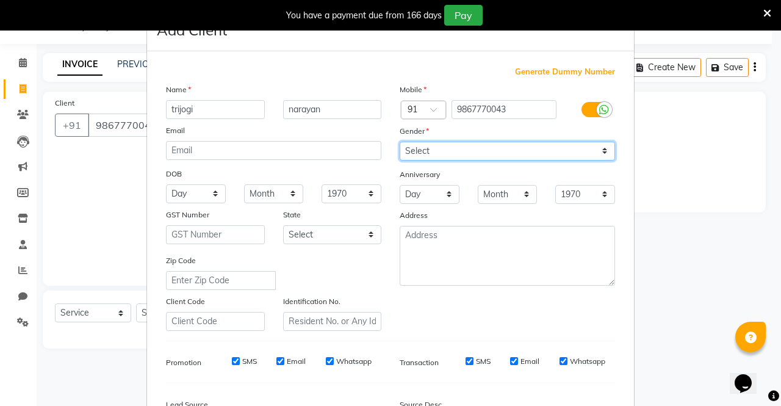
click at [425, 147] on select "Select [DEMOGRAPHIC_DATA] [DEMOGRAPHIC_DATA] Other Prefer Not To Say" at bounding box center [507, 151] width 215 height 19
select select "[DEMOGRAPHIC_DATA]"
click at [400, 142] on select "Select [DEMOGRAPHIC_DATA] [DEMOGRAPHIC_DATA] Other Prefer Not To Say" at bounding box center [507, 151] width 215 height 19
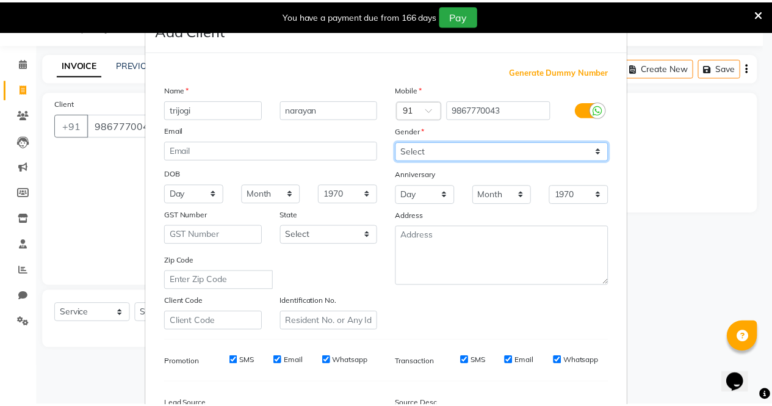
scroll to position [155, 0]
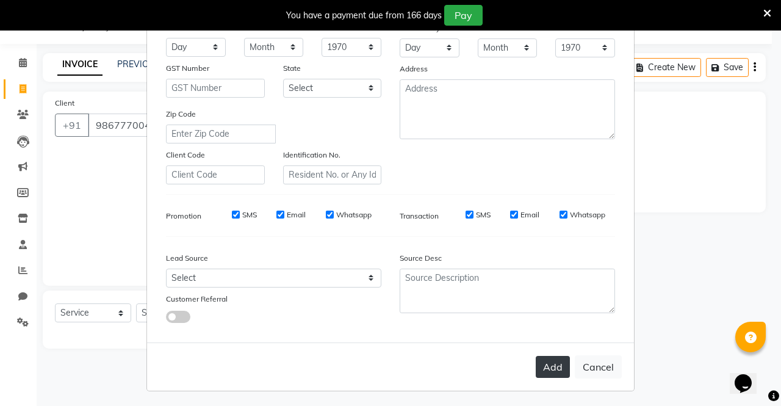
click at [536, 363] on button "Add" at bounding box center [553, 367] width 34 height 22
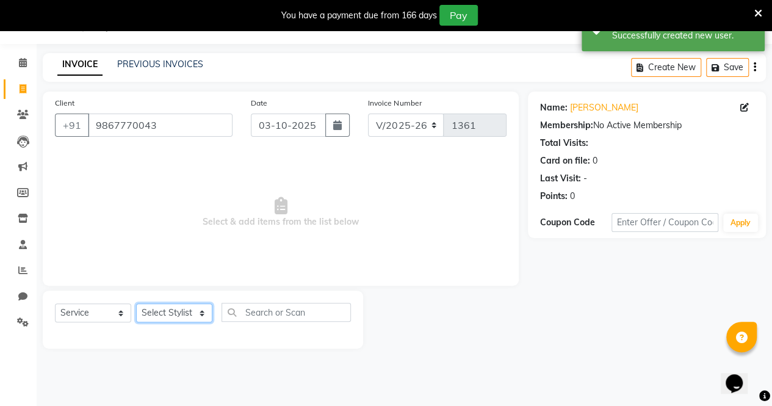
click at [194, 314] on select "Select Stylist [PERSON_NAME] [PERSON_NAME] [PERSON_NAME] [PERSON_NAME]" at bounding box center [174, 312] width 76 height 19
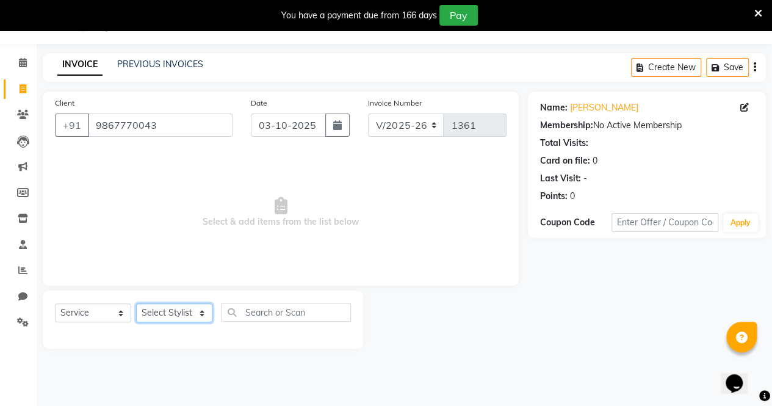
select select "79819"
click at [136, 303] on select "Select Stylist [PERSON_NAME] [PERSON_NAME] [PERSON_NAME] [PERSON_NAME]" at bounding box center [174, 312] width 76 height 19
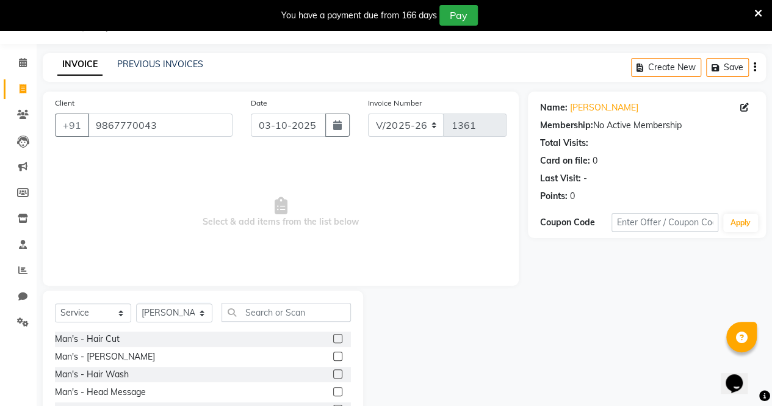
click at [333, 351] on label at bounding box center [337, 355] width 9 height 9
click at [333, 353] on input "checkbox" at bounding box center [337, 357] width 8 height 8
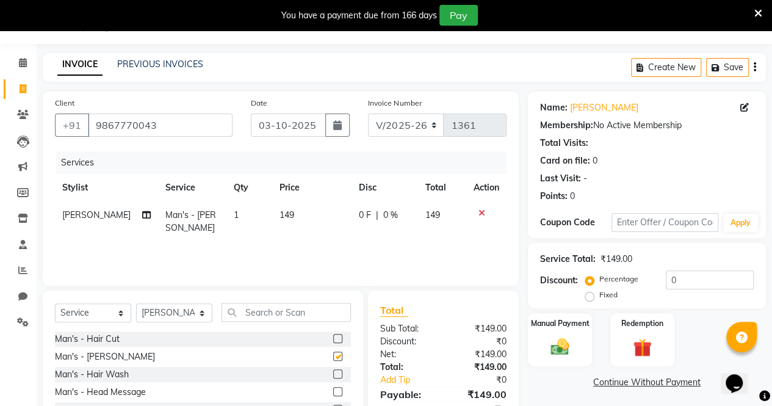
checkbox input "false"
click at [359, 217] on span "0 F" at bounding box center [365, 215] width 12 height 13
select select "79819"
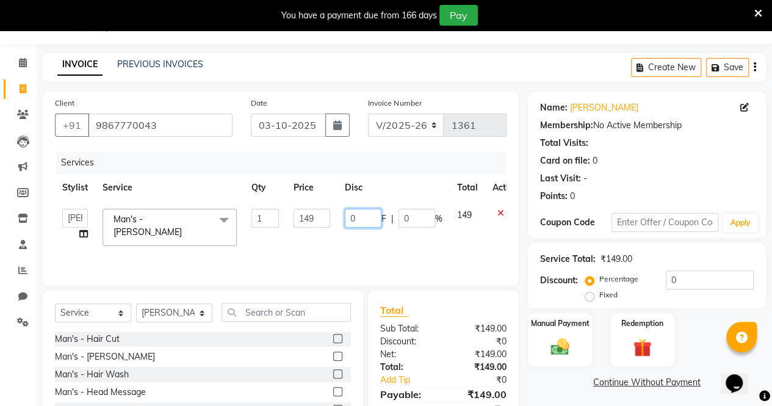
click at [359, 217] on input "0" at bounding box center [363, 218] width 37 height 19
type input "49"
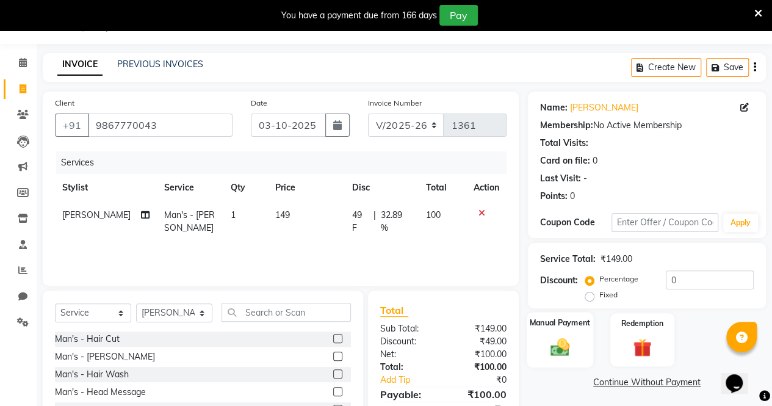
click at [545, 334] on div "Manual Payment" at bounding box center [559, 340] width 66 height 56
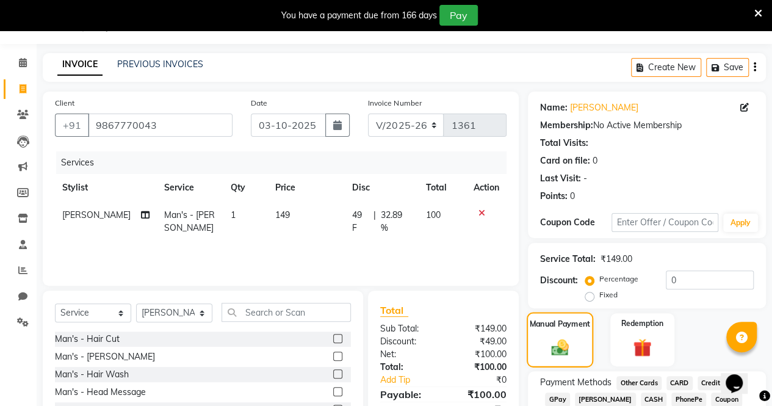
scroll to position [112, 0]
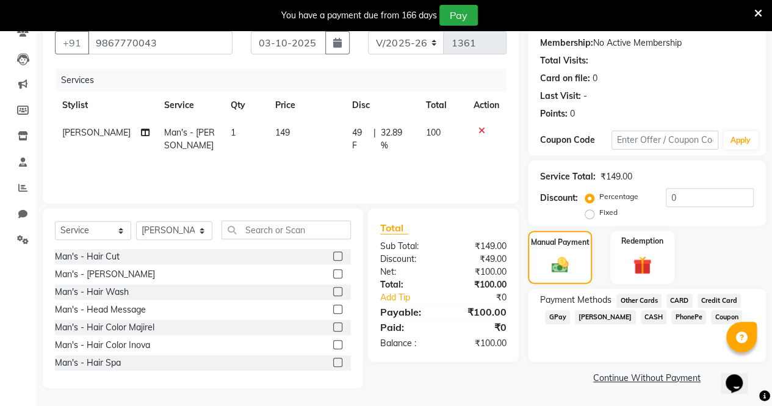
click at [560, 315] on span "GPay" at bounding box center [557, 317] width 25 height 14
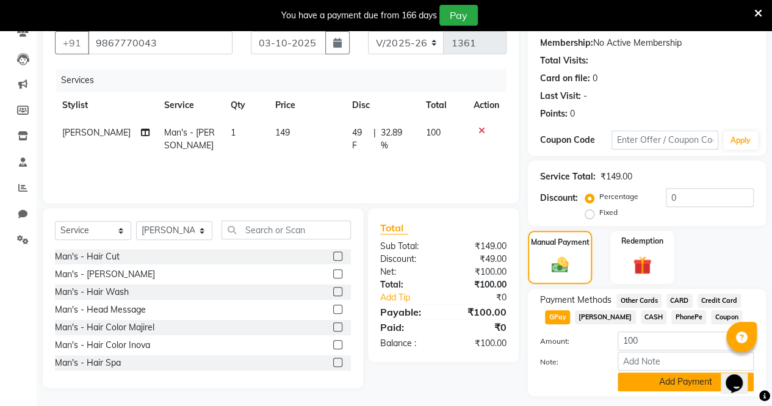
click at [647, 379] on button "Add Payment" at bounding box center [685, 381] width 136 height 19
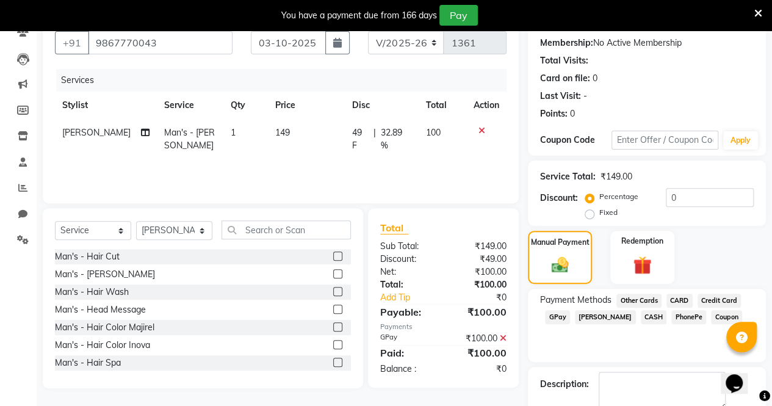
scroll to position [179, 0]
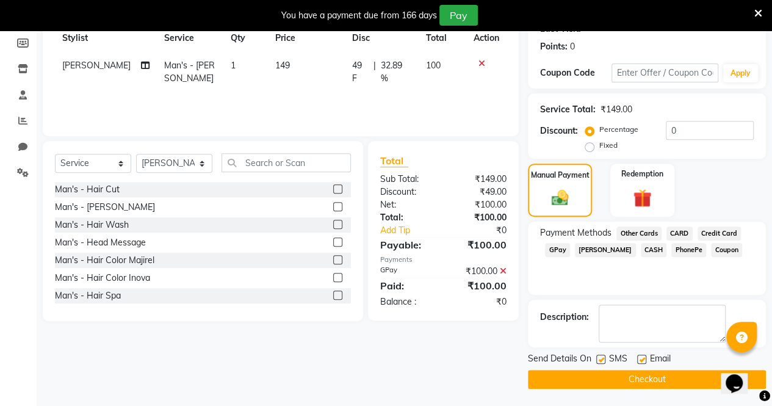
click at [641, 361] on label at bounding box center [641, 358] width 9 height 9
click at [641, 361] on input "checkbox" at bounding box center [641, 360] width 8 height 8
checkbox input "false"
click at [602, 361] on label at bounding box center [600, 358] width 9 height 9
click at [602, 361] on input "checkbox" at bounding box center [600, 360] width 8 height 8
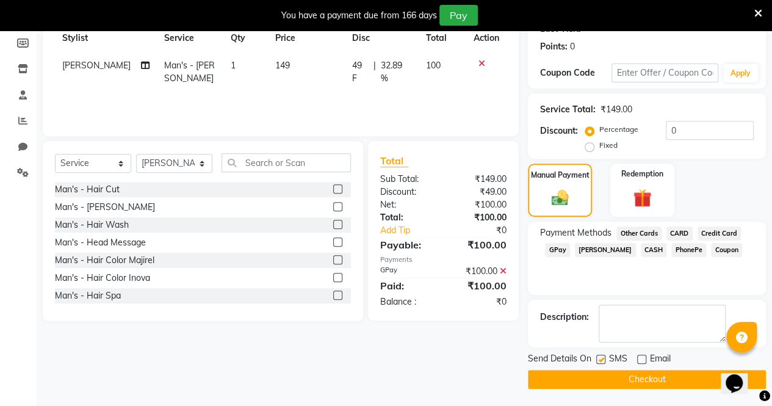
checkbox input "false"
click at [595, 375] on button "Checkout" at bounding box center [647, 379] width 238 height 19
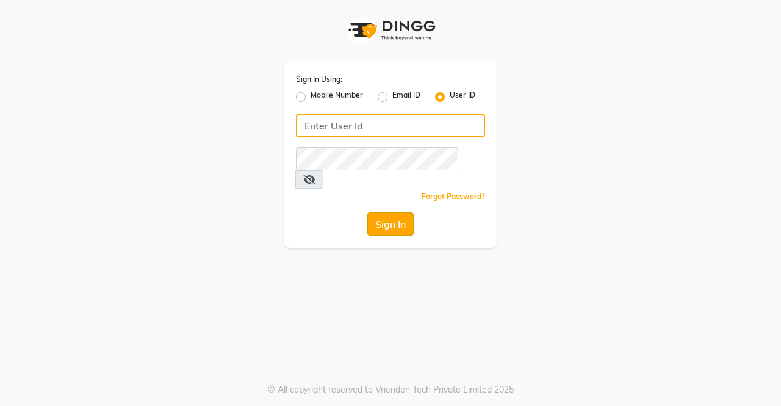
type input "ellegance"
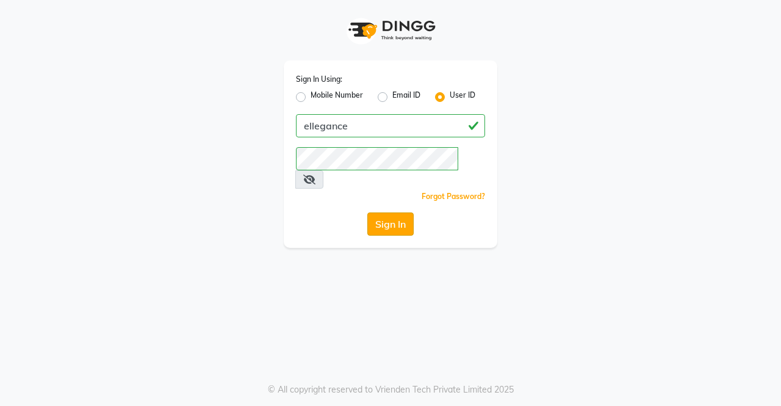
click at [387, 212] on button "Sign In" at bounding box center [390, 223] width 46 height 23
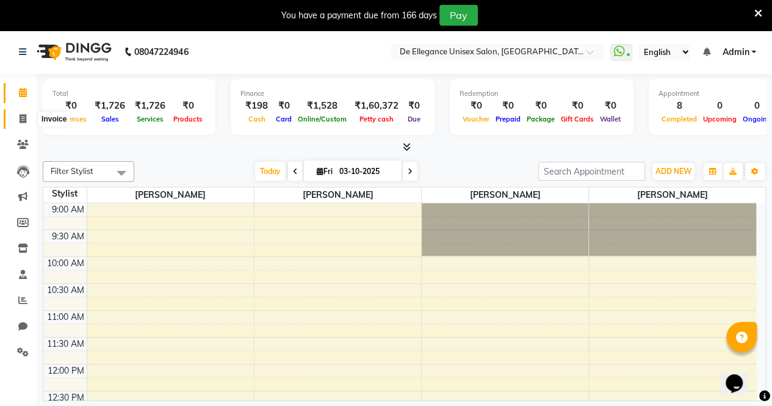
click at [21, 118] on icon at bounding box center [23, 118] width 7 height 9
select select "7945"
select select "service"
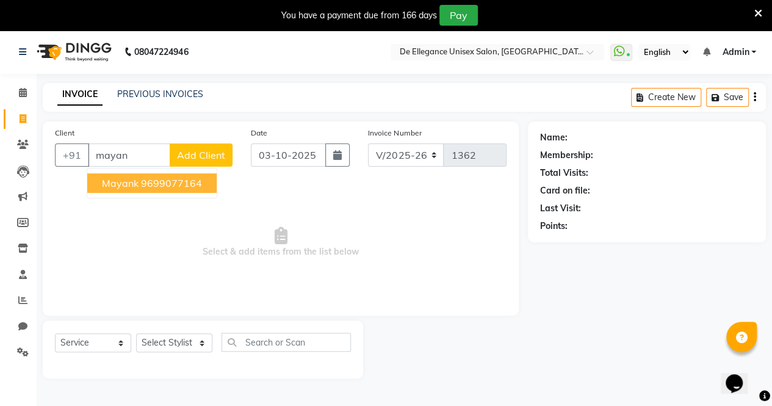
click at [115, 187] on span "Mayank" at bounding box center [120, 183] width 37 height 12
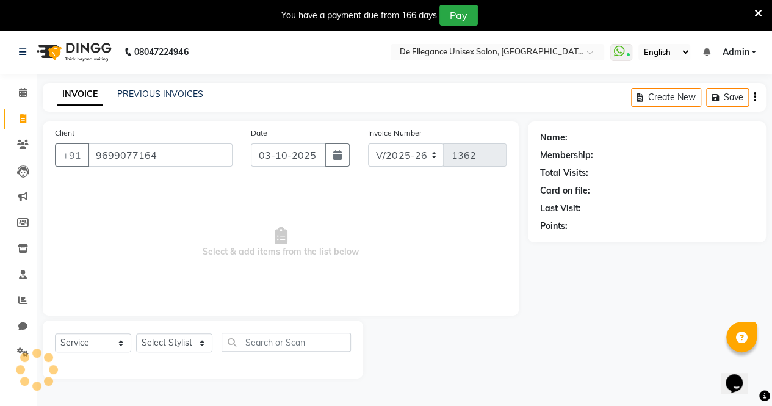
type input "9699077164"
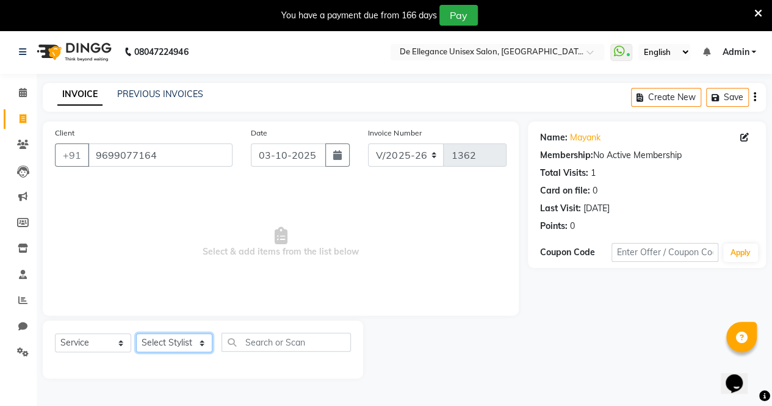
click at [203, 347] on select "Select Stylist [PERSON_NAME] [PERSON_NAME] [PERSON_NAME] [PERSON_NAME]" at bounding box center [174, 342] width 76 height 19
select select "79819"
click at [136, 333] on select "Select Stylist [PERSON_NAME] [PERSON_NAME] [PERSON_NAME] [PERSON_NAME]" at bounding box center [174, 342] width 76 height 19
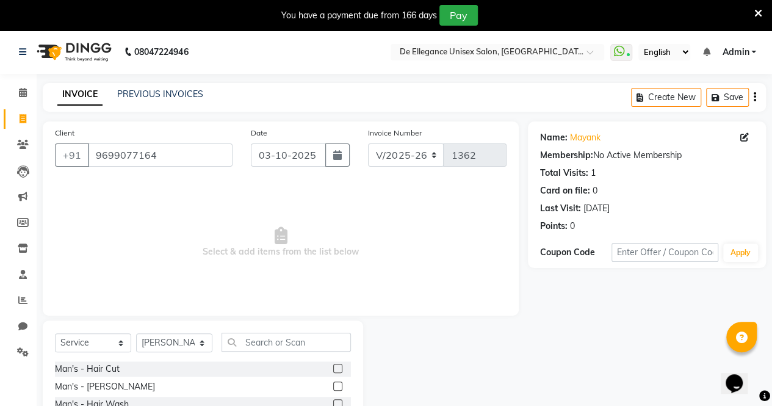
click at [333, 385] on label at bounding box center [337, 385] width 9 height 9
click at [333, 385] on input "checkbox" at bounding box center [337, 387] width 8 height 8
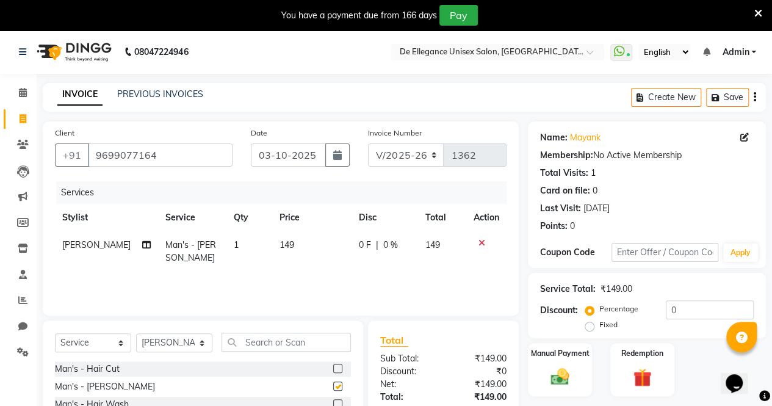
checkbox input "false"
click at [301, 343] on input "text" at bounding box center [285, 341] width 129 height 19
click at [359, 243] on span "0 F" at bounding box center [365, 245] width 12 height 13
select select "79819"
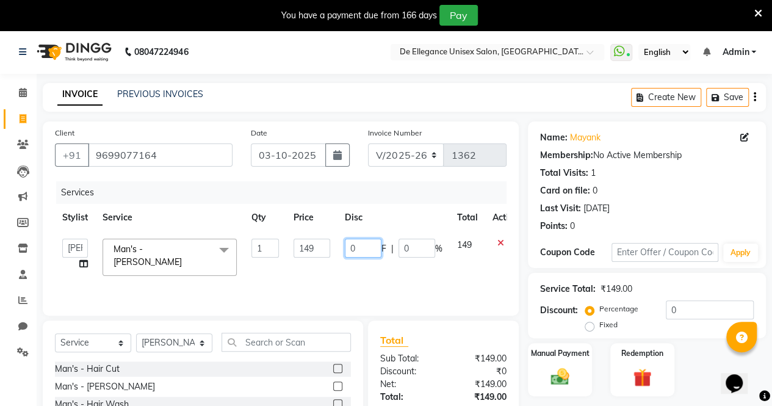
click at [360, 245] on input "0" at bounding box center [363, 248] width 37 height 19
type input "49"
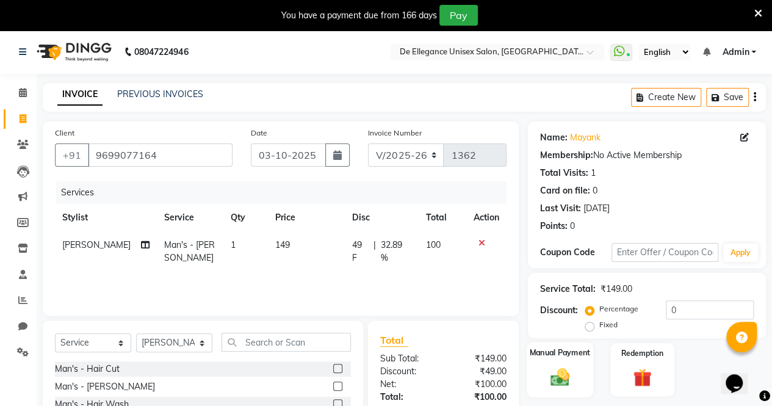
click at [547, 379] on img at bounding box center [559, 376] width 31 height 22
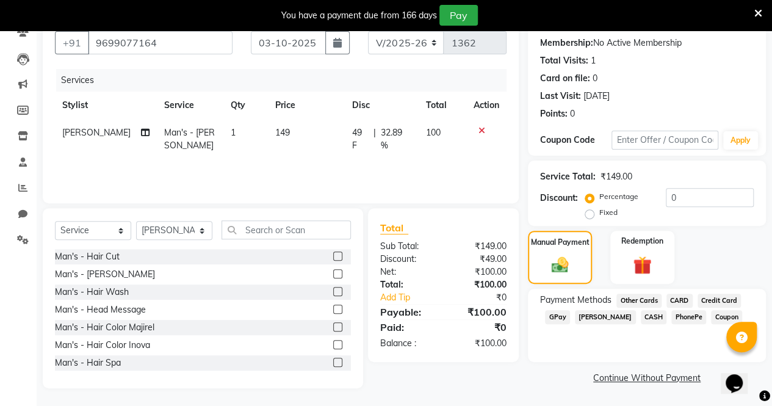
click at [561, 315] on span "GPay" at bounding box center [557, 317] width 25 height 14
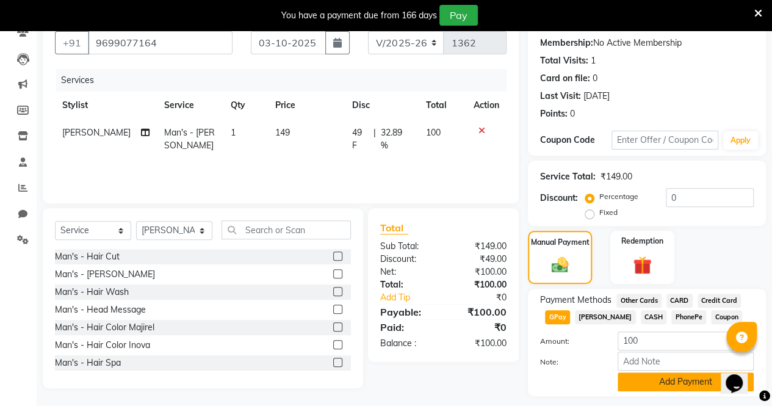
click at [653, 382] on button "Add Payment" at bounding box center [685, 381] width 136 height 19
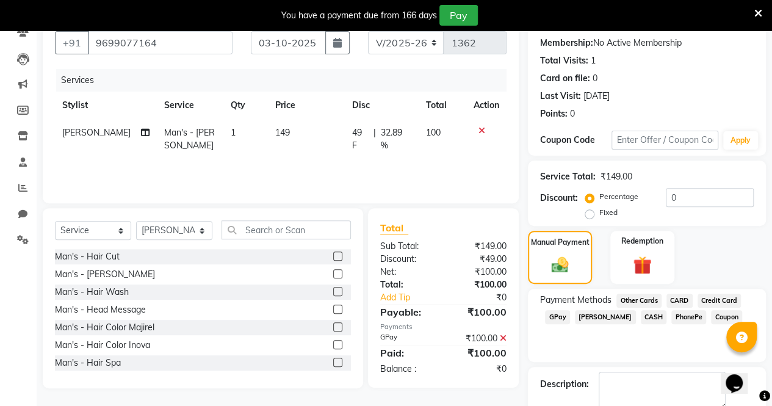
scroll to position [179, 0]
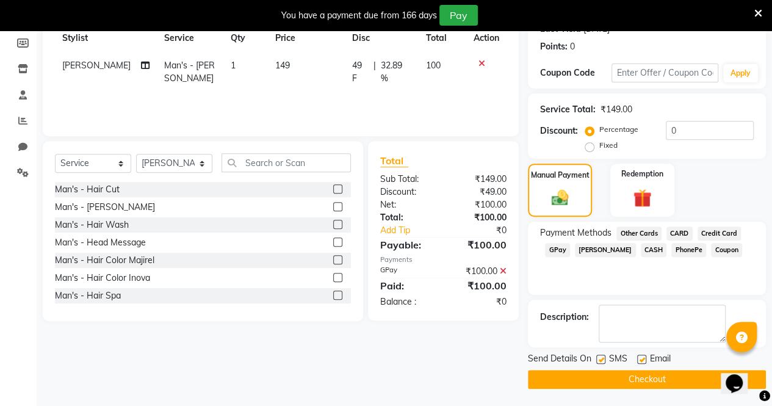
click at [586, 370] on button "Checkout" at bounding box center [647, 379] width 238 height 19
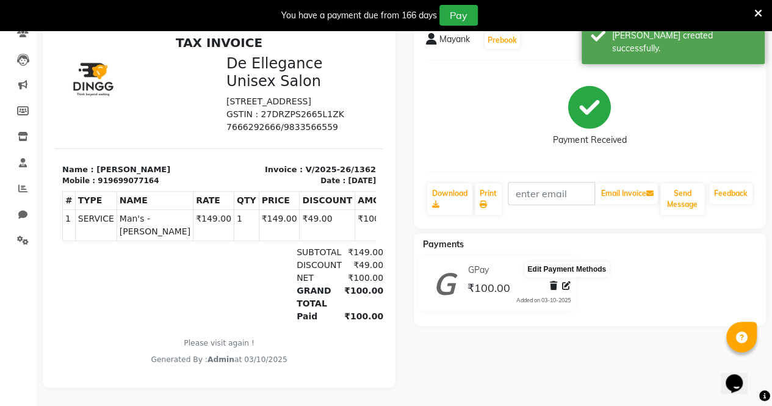
click at [565, 281] on icon at bounding box center [566, 285] width 9 height 9
select select "5"
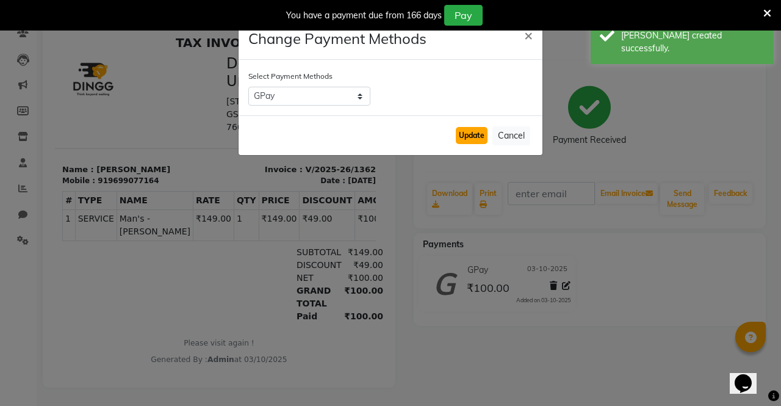
click at [481, 129] on button "Update" at bounding box center [472, 135] width 32 height 17
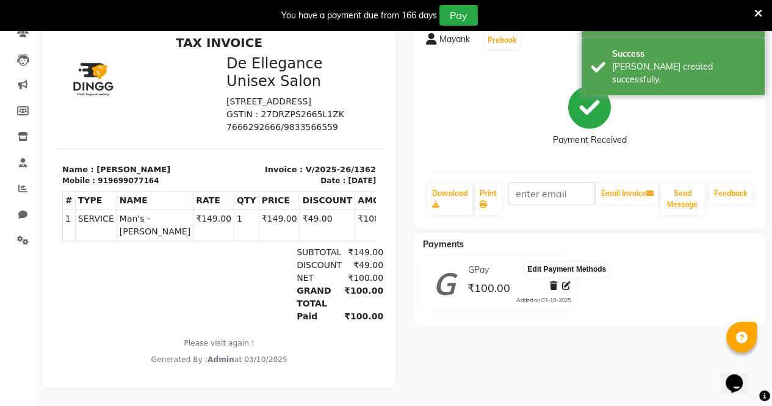
click at [566, 281] on icon at bounding box center [566, 285] width 9 height 9
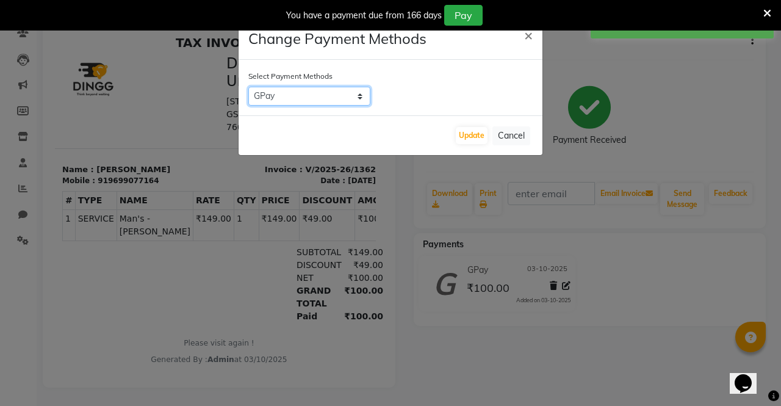
click at [364, 96] on select "Other Cards CARD Credit Card GPay Bajaj Finserv CASH PhonePe Coupon" at bounding box center [309, 96] width 122 height 19
select select "1"
click at [248, 87] on select "Other Cards CARD Credit Card GPay Bajaj Finserv CASH PhonePe Coupon" at bounding box center [309, 96] width 122 height 19
click at [476, 135] on button "Update" at bounding box center [472, 135] width 32 height 17
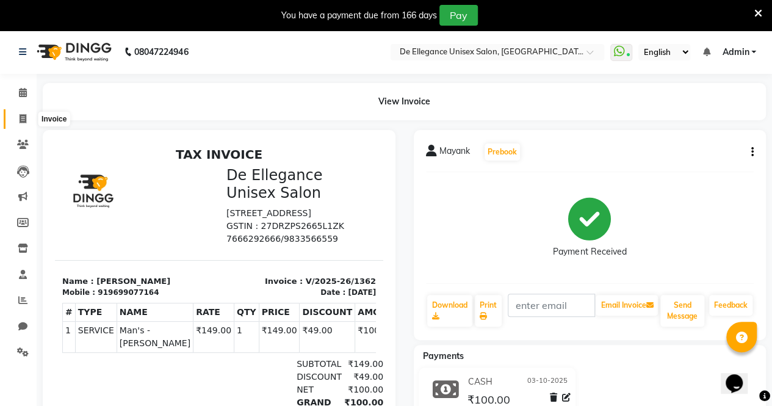
click at [21, 120] on icon at bounding box center [23, 118] width 7 height 9
select select "7945"
select select "service"
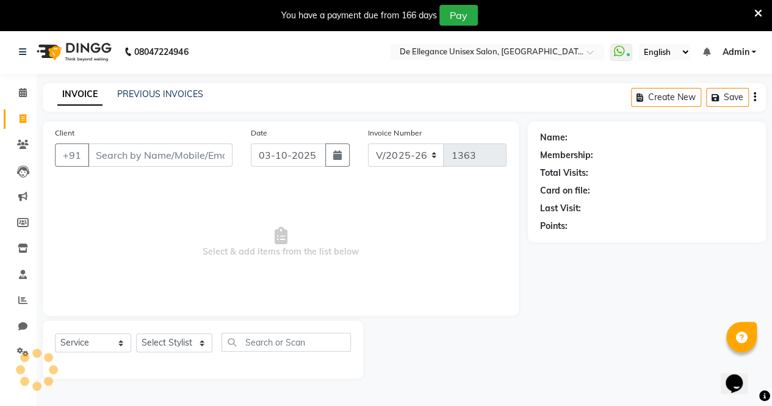
scroll to position [30, 0]
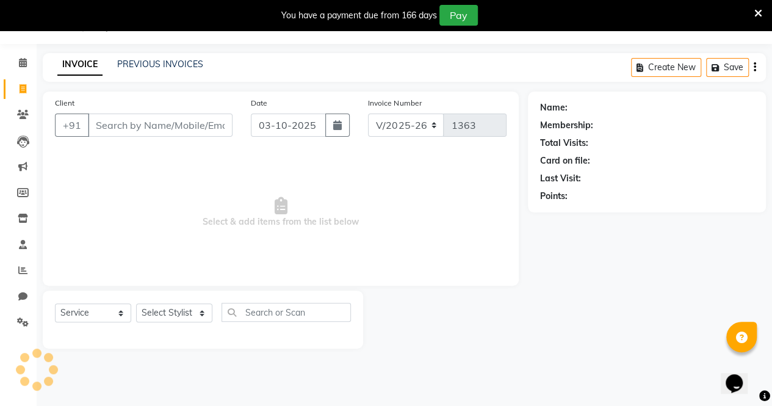
click at [115, 132] on input "Client" at bounding box center [160, 124] width 145 height 23
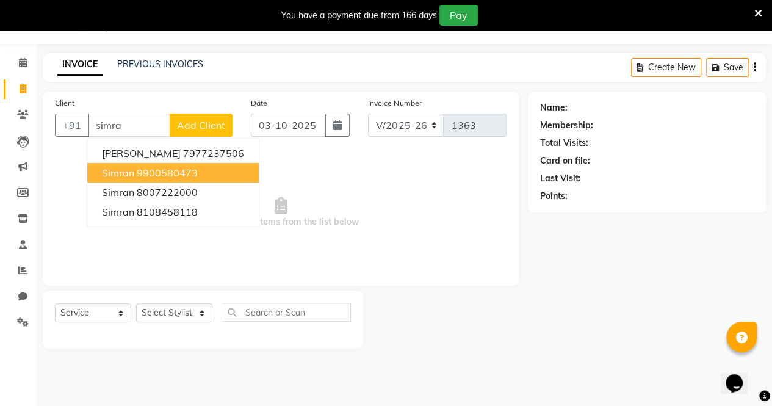
click at [156, 179] on button "simran 9900580473" at bounding box center [172, 173] width 171 height 20
type input "9900580473"
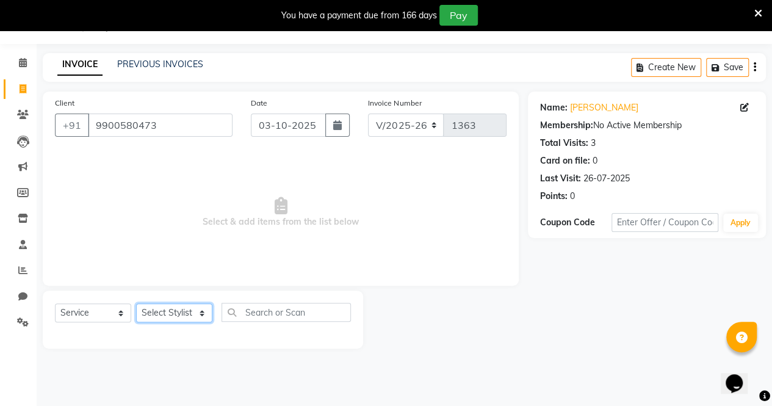
click at [201, 306] on select "Select Stylist [PERSON_NAME] [PERSON_NAME] [PERSON_NAME] [PERSON_NAME]" at bounding box center [174, 312] width 76 height 19
select select "71575"
click at [136, 303] on select "Select Stylist [PERSON_NAME] [PERSON_NAME] [PERSON_NAME] [PERSON_NAME]" at bounding box center [174, 312] width 76 height 19
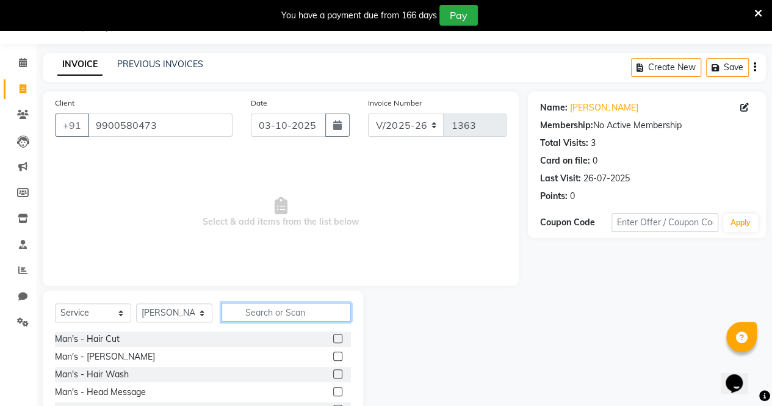
click at [289, 309] on input "text" at bounding box center [285, 312] width 129 height 19
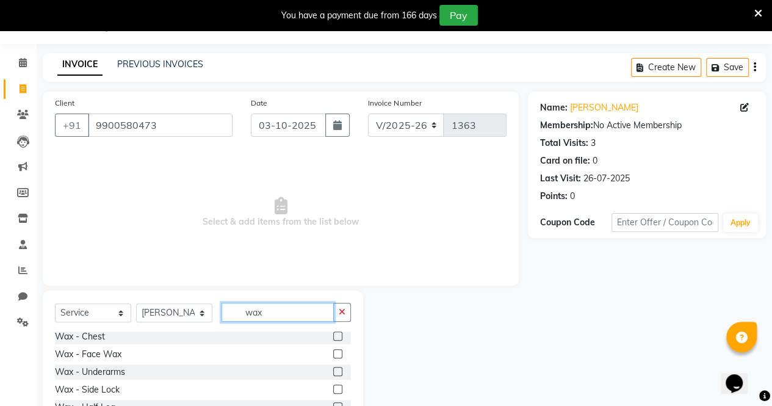
scroll to position [108, 0]
type input "wax"
click at [333, 336] on label at bounding box center [337, 336] width 9 height 9
click at [333, 336] on input "checkbox" at bounding box center [337, 337] width 8 height 8
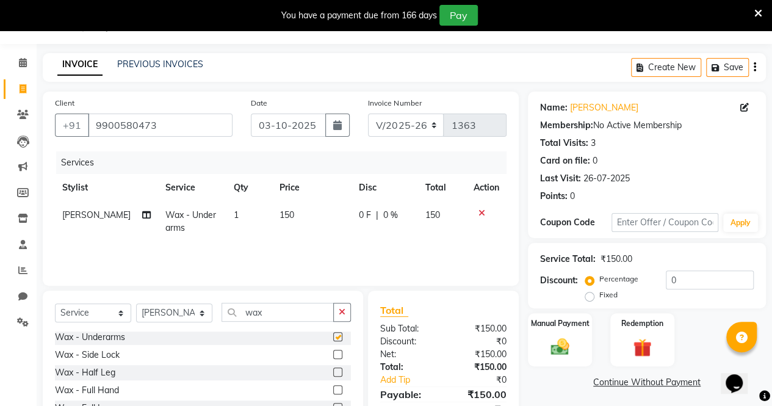
checkbox input "false"
click at [322, 304] on input "wax" at bounding box center [277, 312] width 112 height 19
type input "w"
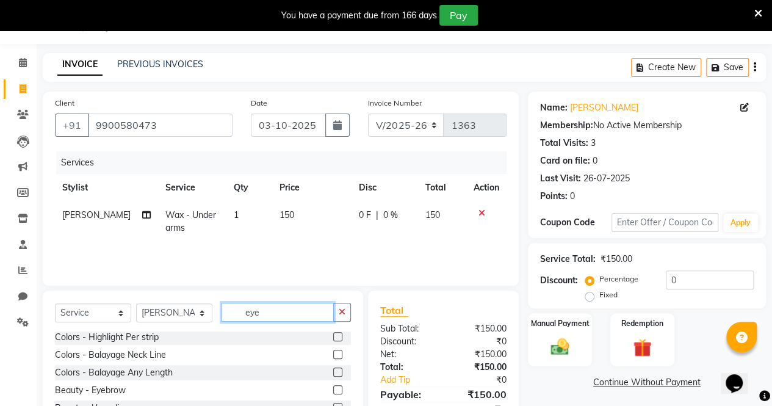
scroll to position [0, 0]
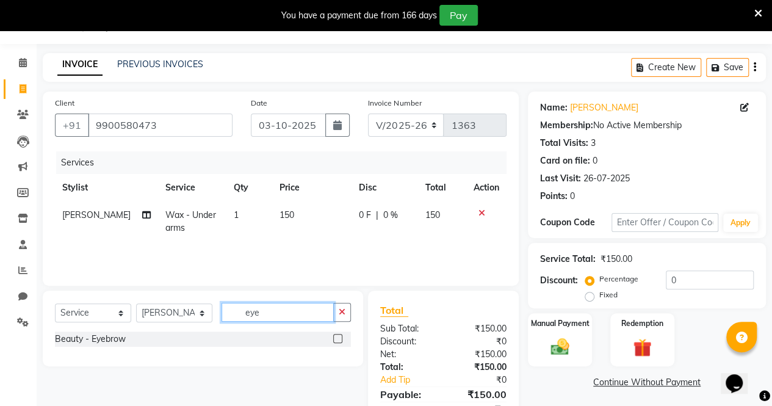
type input "eye"
click at [336, 338] on label at bounding box center [337, 338] width 9 height 9
click at [336, 338] on input "checkbox" at bounding box center [337, 339] width 8 height 8
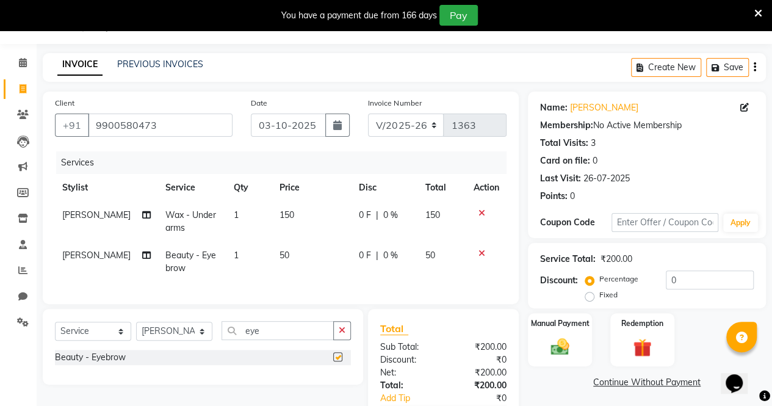
checkbox input "false"
click at [538, 334] on div "Manual Payment" at bounding box center [559, 340] width 66 height 56
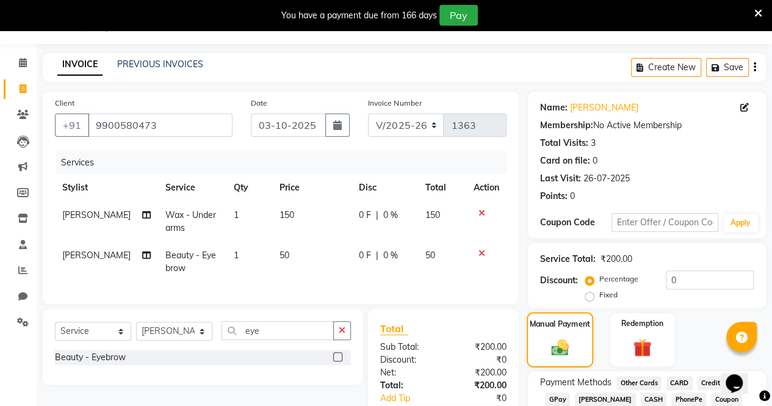
scroll to position [113, 0]
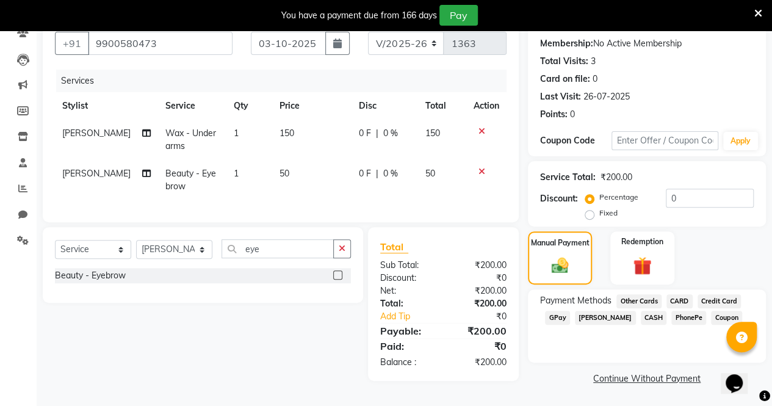
click at [559, 319] on span "GPay" at bounding box center [557, 318] width 25 height 14
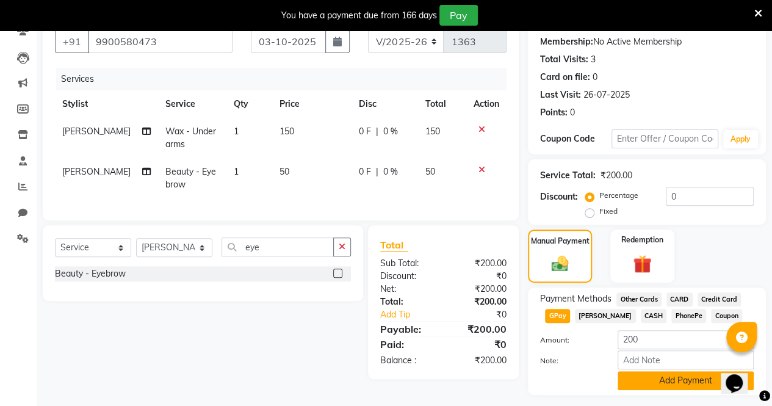
click at [625, 378] on button "Add Payment" at bounding box center [685, 380] width 136 height 19
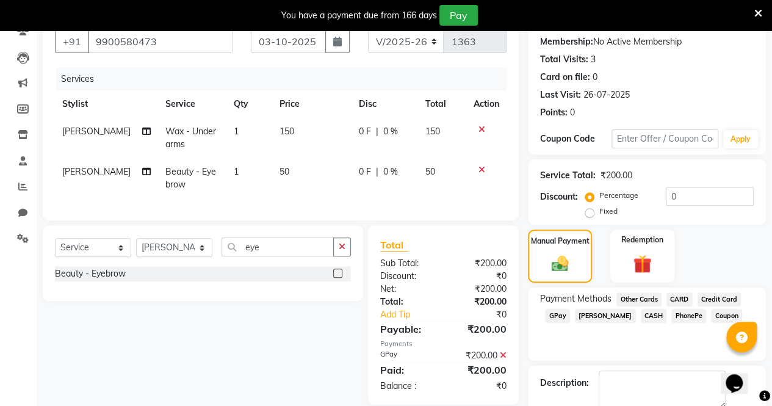
scroll to position [179, 0]
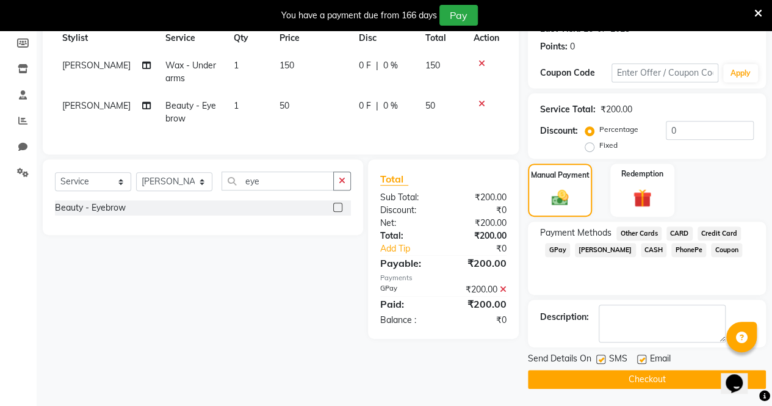
click at [600, 356] on label at bounding box center [600, 358] width 9 height 9
click at [600, 356] on input "checkbox" at bounding box center [600, 360] width 8 height 8
checkbox input "false"
click at [639, 359] on label at bounding box center [641, 358] width 9 height 9
click at [639, 359] on input "checkbox" at bounding box center [641, 360] width 8 height 8
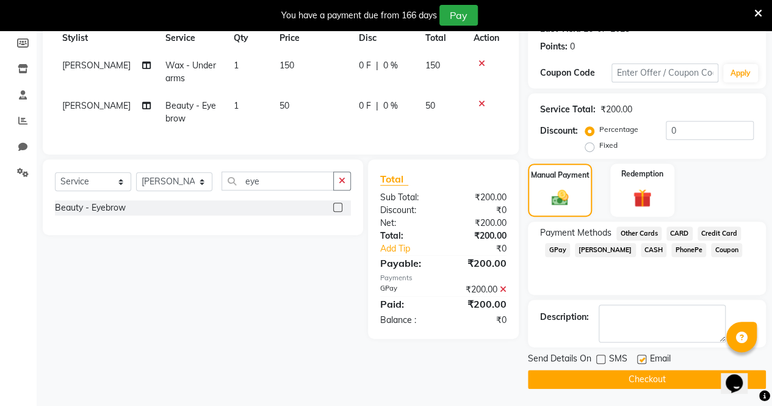
checkbox input "false"
click at [619, 378] on button "Checkout" at bounding box center [647, 379] width 238 height 19
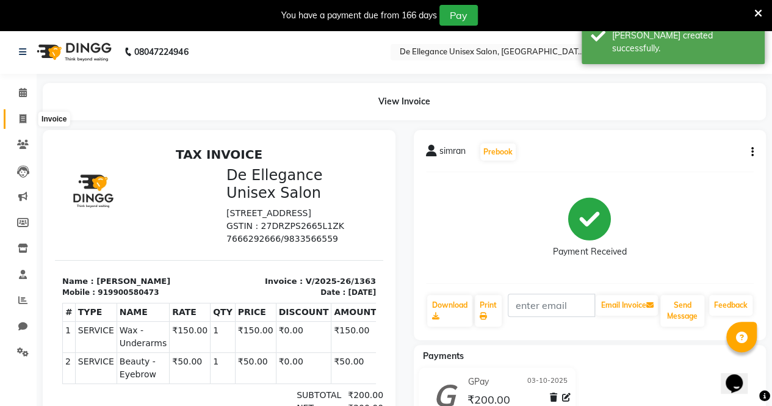
click at [18, 118] on span at bounding box center [22, 119] width 21 height 14
select select "service"
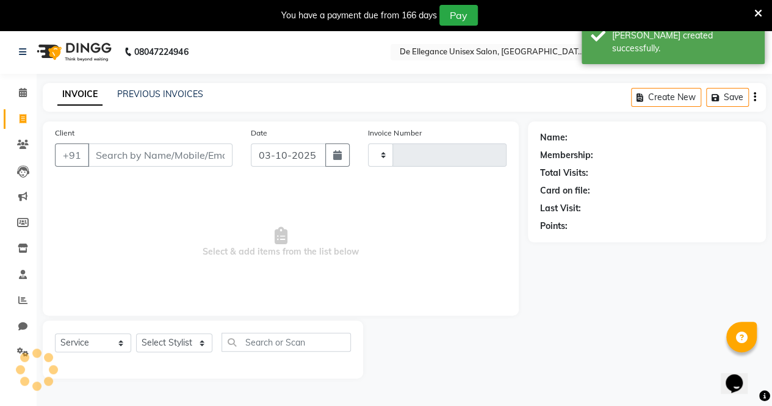
type input "1364"
select select "7945"
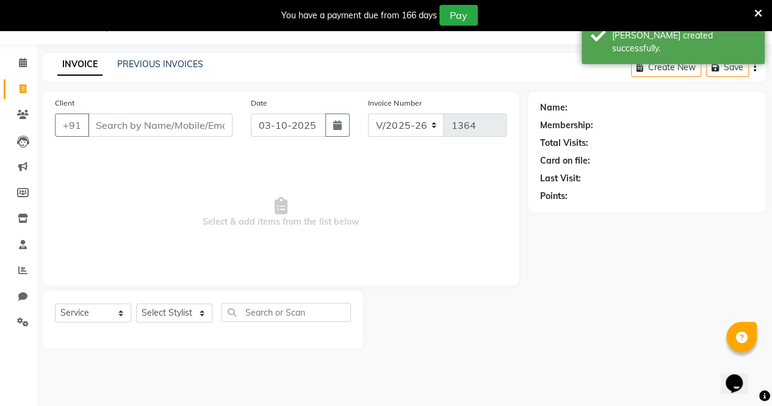
click at [98, 120] on input "Client" at bounding box center [160, 124] width 145 height 23
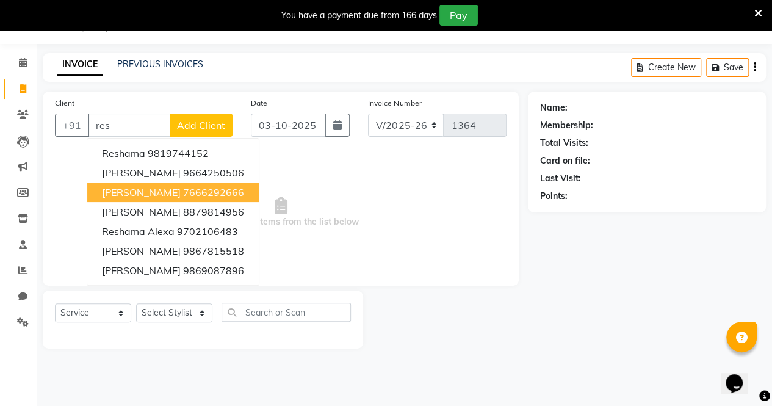
click at [132, 192] on span "Resham singh" at bounding box center [141, 192] width 79 height 12
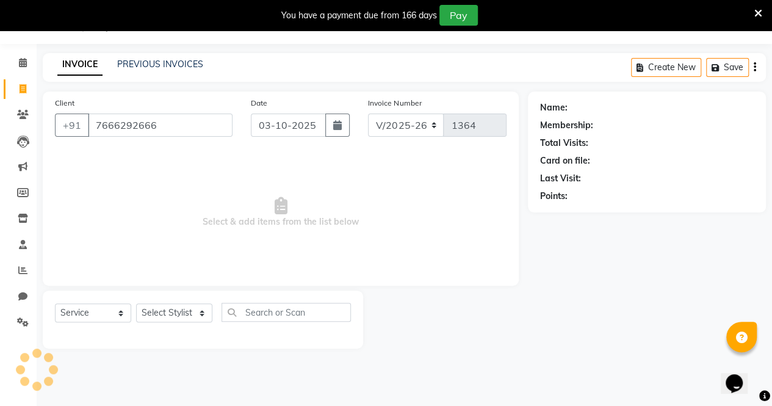
type input "7666292666"
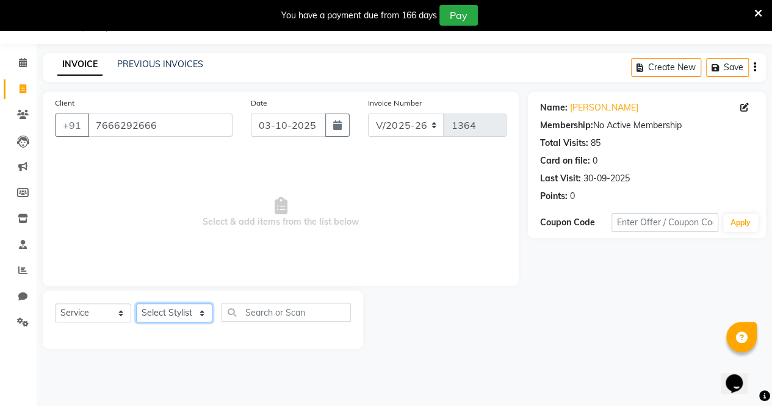
click at [195, 314] on select "Select Stylist [PERSON_NAME] [PERSON_NAME] [PERSON_NAME] [PERSON_NAME]" at bounding box center [174, 312] width 76 height 19
select select "71492"
click at [136, 303] on select "Select Stylist [PERSON_NAME] [PERSON_NAME] [PERSON_NAME] [PERSON_NAME]" at bounding box center [174, 312] width 76 height 19
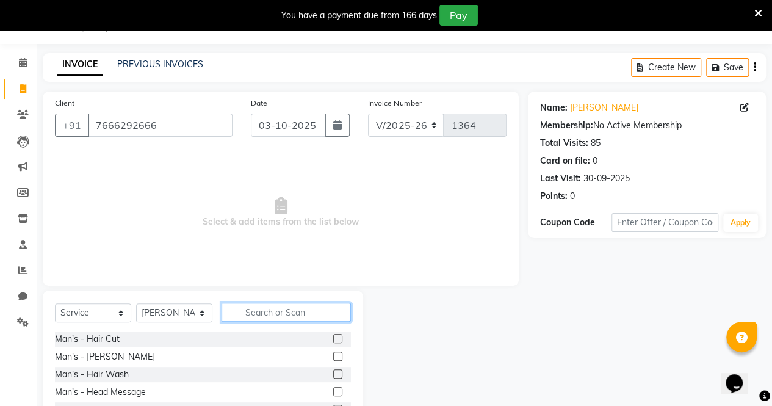
click at [245, 308] on input "text" at bounding box center [285, 312] width 129 height 19
type input "wa"
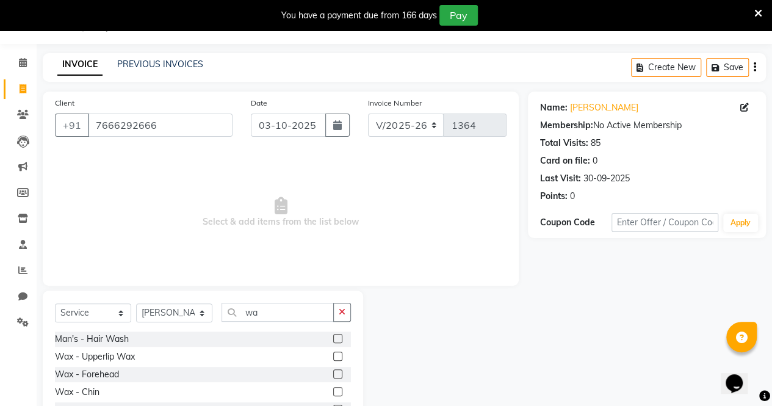
click at [333, 370] on label at bounding box center [337, 373] width 9 height 9
click at [333, 370] on input "checkbox" at bounding box center [337, 374] width 8 height 8
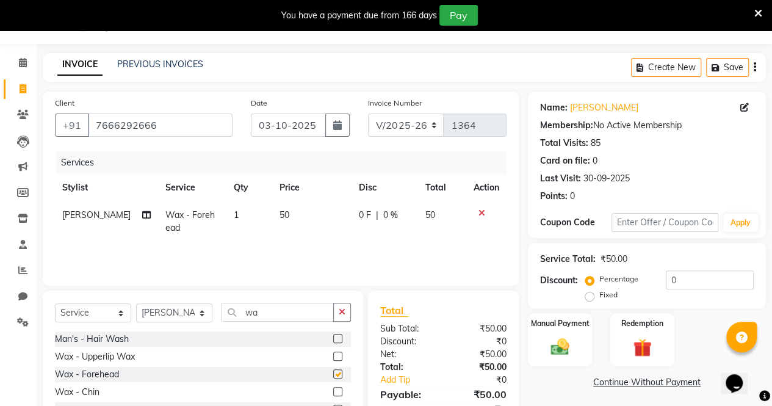
checkbox input "false"
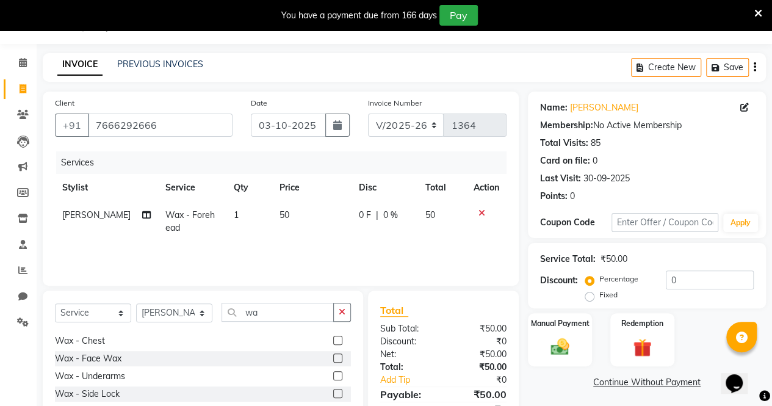
scroll to position [85, 0]
click at [333, 374] on label at bounding box center [337, 376] width 9 height 9
click at [333, 374] on input "checkbox" at bounding box center [337, 377] width 8 height 8
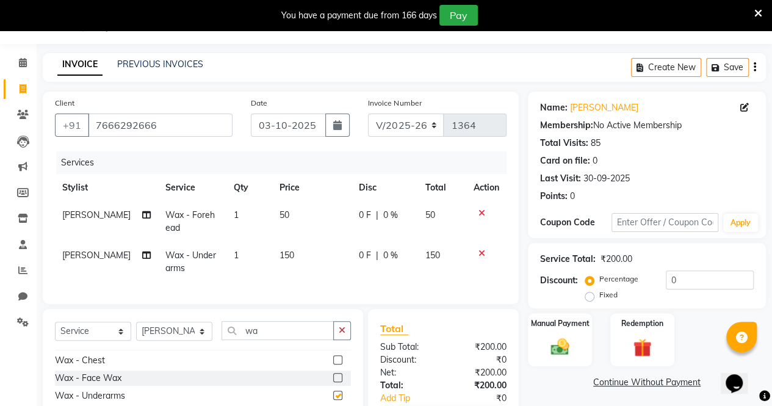
checkbox input "false"
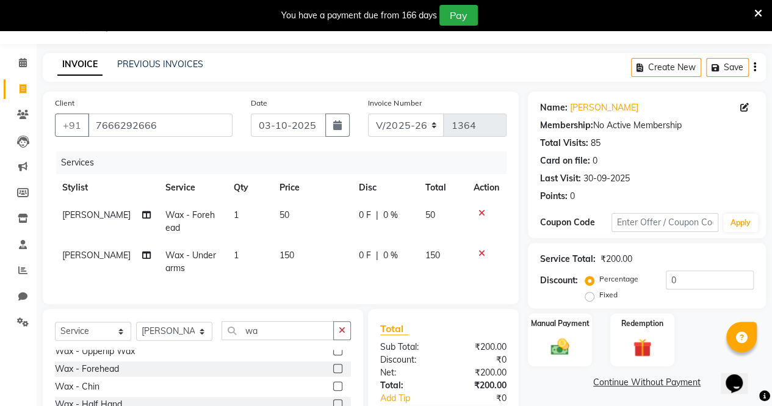
scroll to position [23, 0]
click at [329, 350] on div "Select Service Product Membership Package Voucher Prepaid Gift Card Select Styl…" at bounding box center [203, 335] width 296 height 29
click at [333, 356] on label at bounding box center [337, 351] width 9 height 9
click at [333, 356] on input "checkbox" at bounding box center [337, 352] width 8 height 8
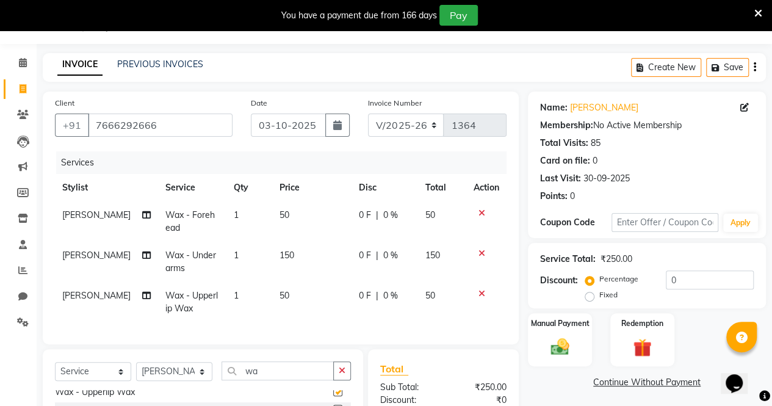
checkbox input "false"
click at [528, 347] on div "Manual Payment" at bounding box center [559, 340] width 66 height 56
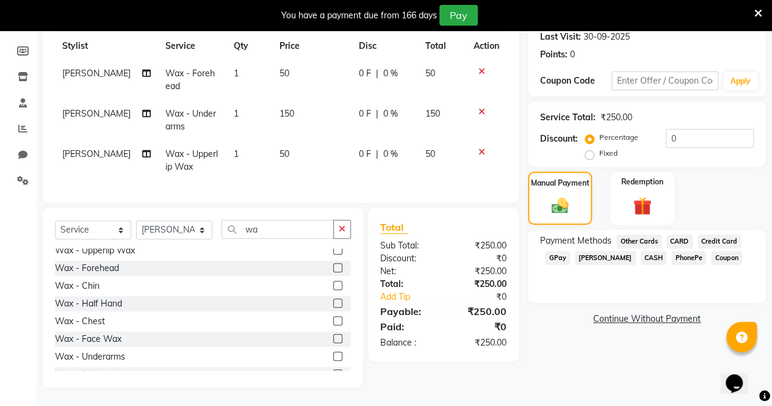
scroll to position [180, 0]
click at [642, 251] on span "CASH" at bounding box center [654, 258] width 26 height 14
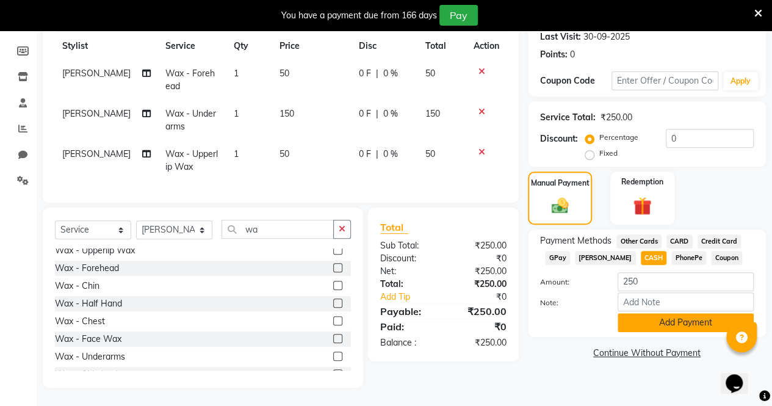
click at [644, 318] on button "Add Payment" at bounding box center [685, 322] width 136 height 19
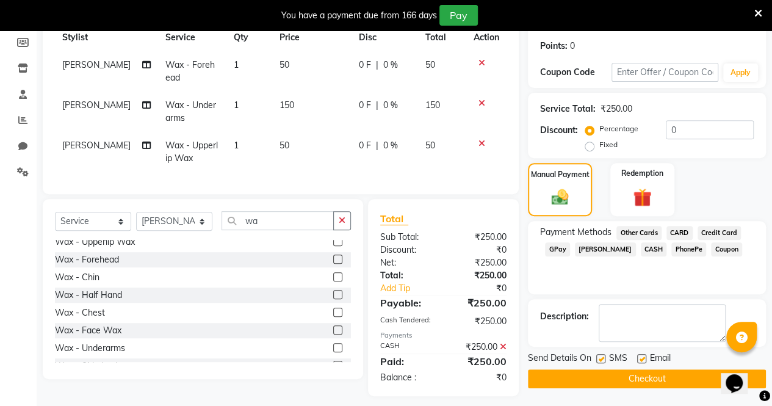
click at [598, 351] on div "SMS" at bounding box center [616, 358] width 41 height 15
click at [598, 354] on label at bounding box center [600, 358] width 9 height 9
click at [598, 355] on input "checkbox" at bounding box center [600, 359] width 8 height 8
checkbox input "false"
click at [638, 357] on label at bounding box center [641, 358] width 9 height 9
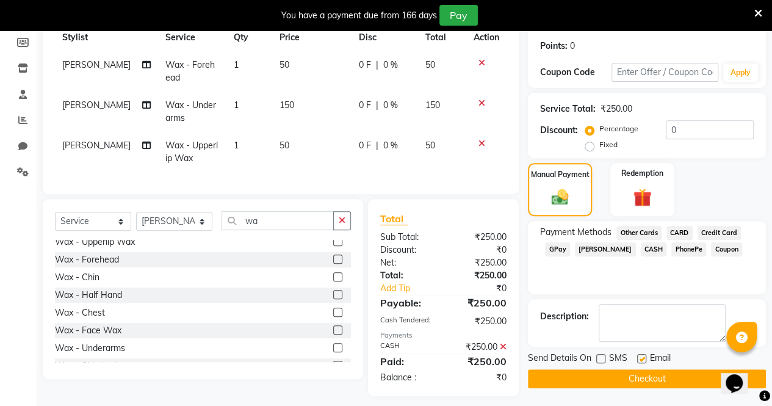
click at [638, 357] on input "checkbox" at bounding box center [641, 359] width 8 height 8
checkbox input "false"
click at [609, 373] on button "Checkout" at bounding box center [647, 378] width 238 height 19
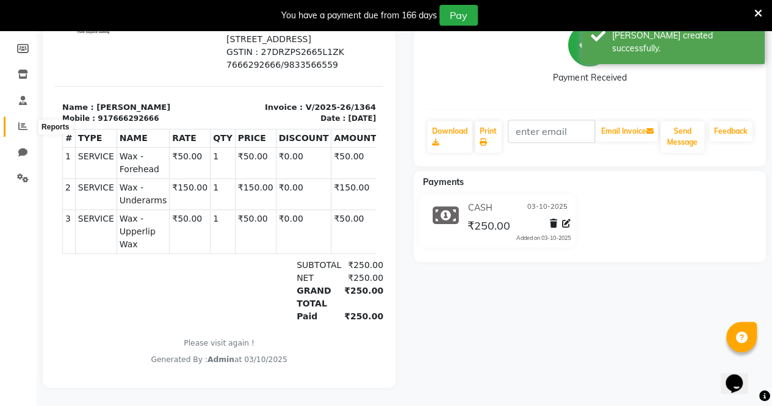
click at [21, 123] on icon at bounding box center [22, 125] width 9 height 9
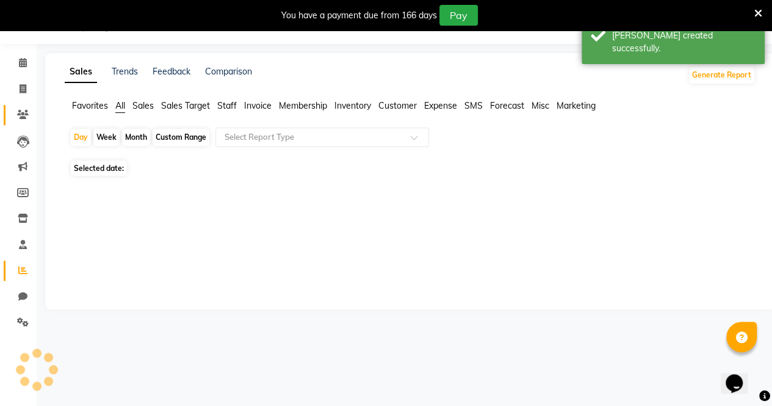
scroll to position [30, 0]
click at [21, 123] on link "Clients" at bounding box center [18, 115] width 29 height 20
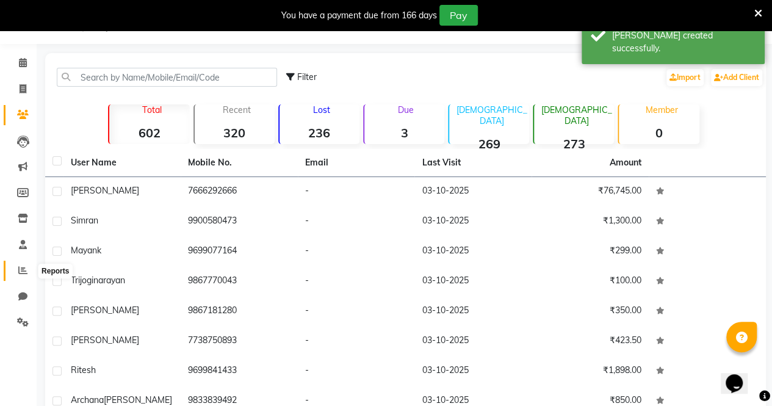
click at [19, 269] on icon at bounding box center [22, 269] width 9 height 9
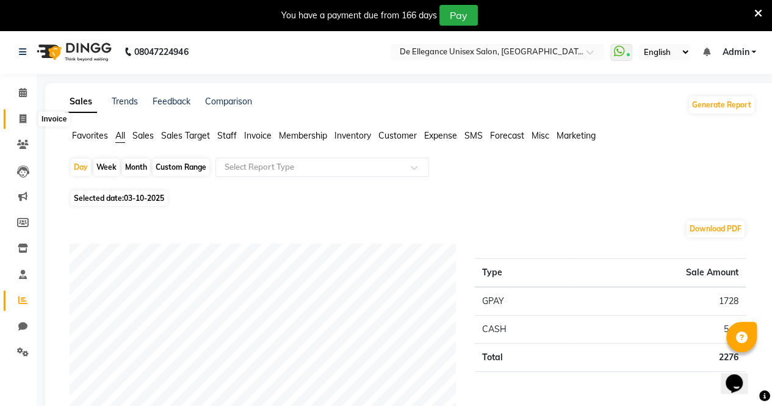
click at [21, 120] on icon at bounding box center [23, 118] width 7 height 9
select select "7945"
select select "service"
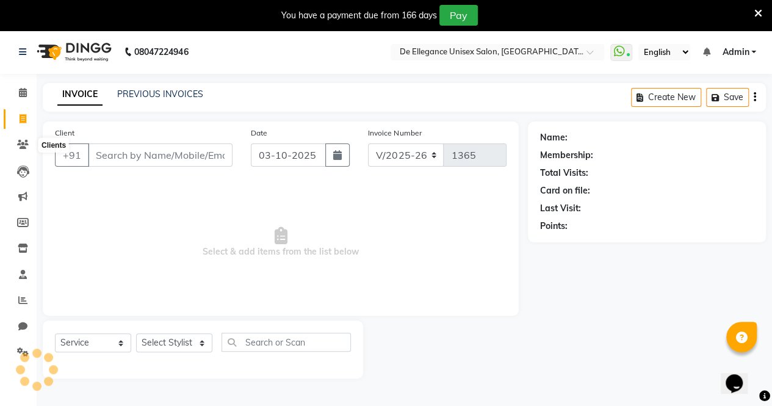
scroll to position [30, 0]
